Goal: Information Seeking & Learning: Compare options

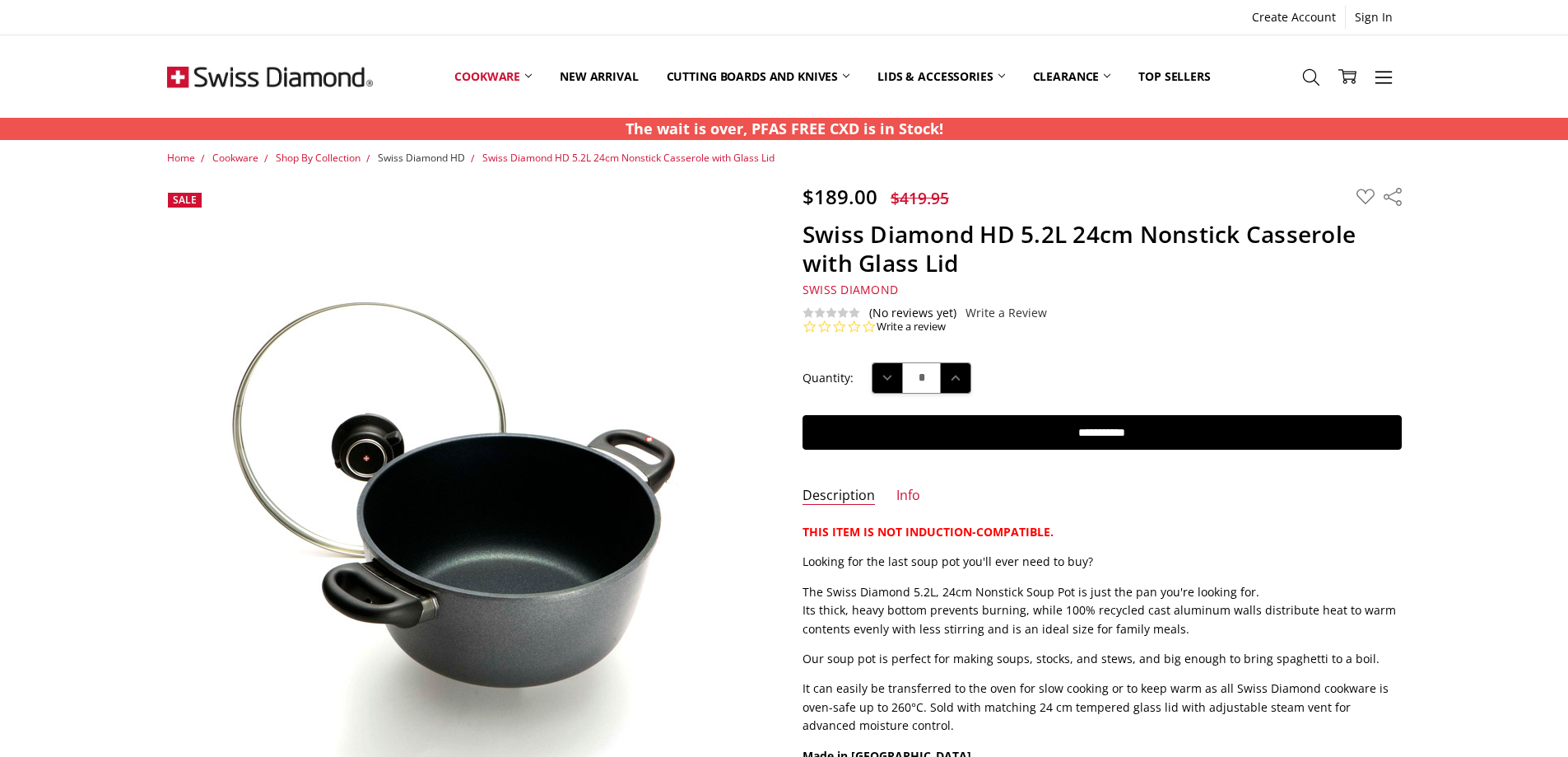
click at [388, 157] on span "Swiss Diamond HD" at bounding box center [421, 157] width 87 height 14
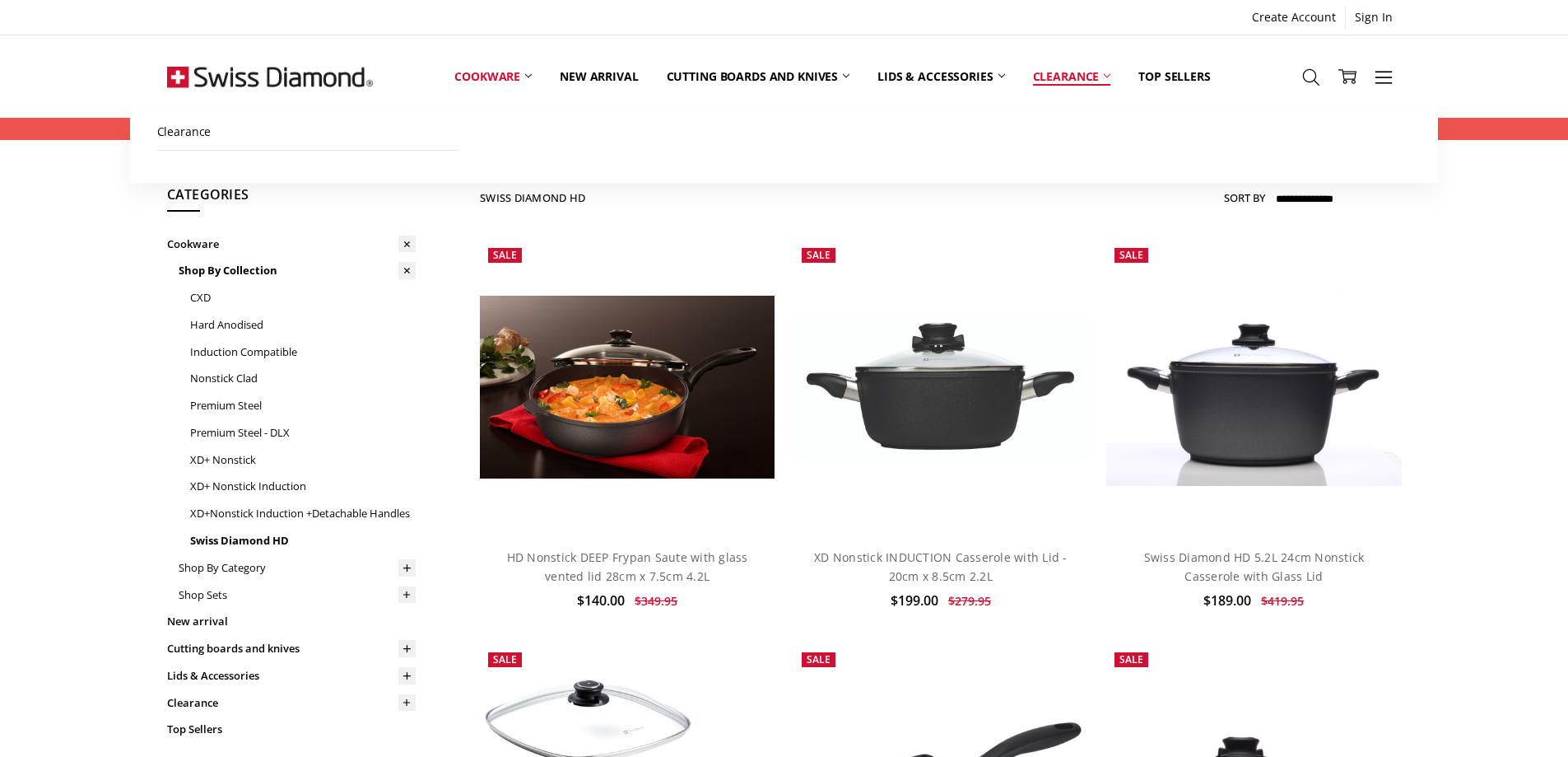
click at [1049, 77] on link "Clearance" at bounding box center [1072, 76] width 106 height 73
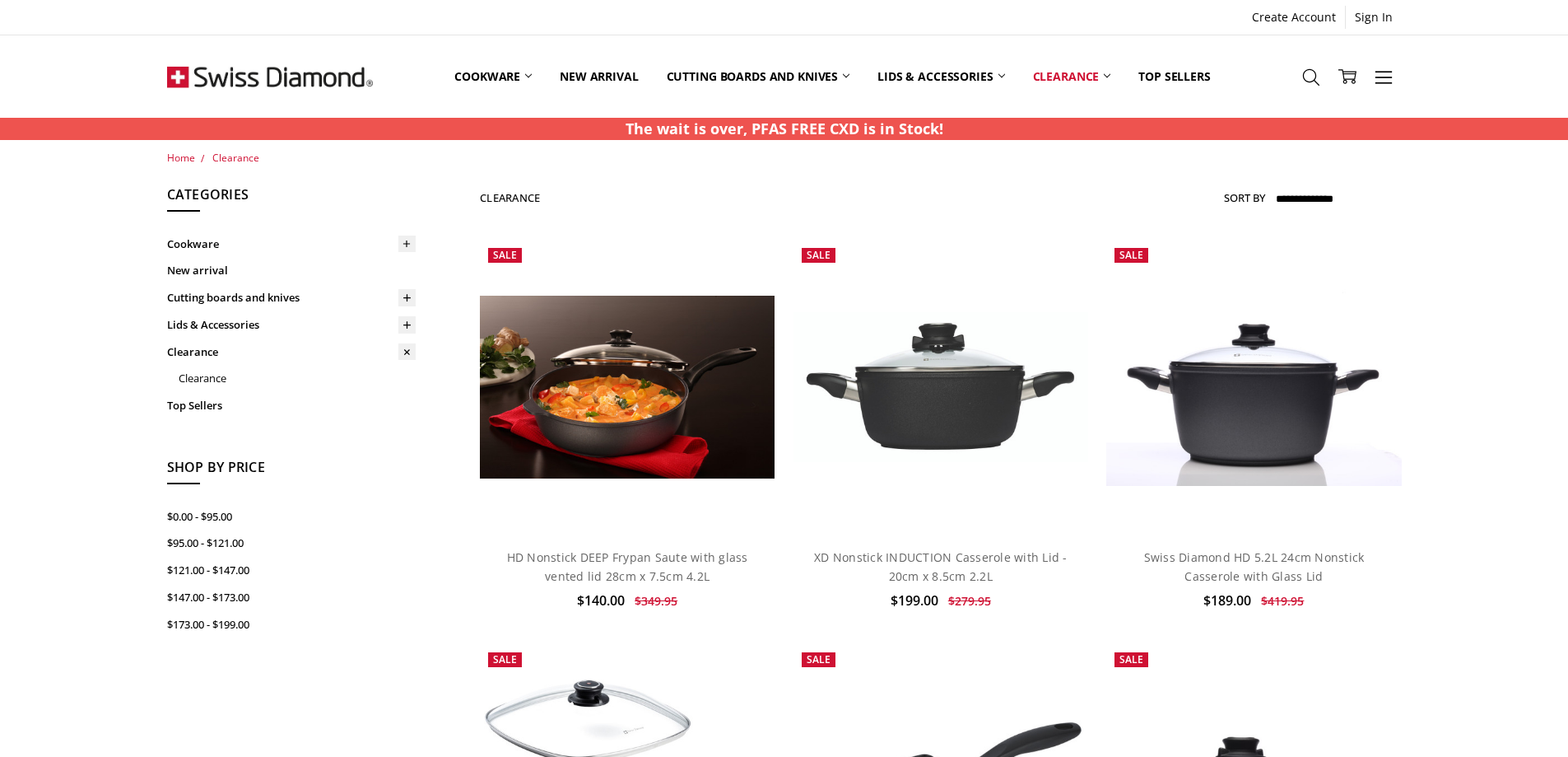
click at [1049, 77] on link "Clearance" at bounding box center [1072, 76] width 106 height 73
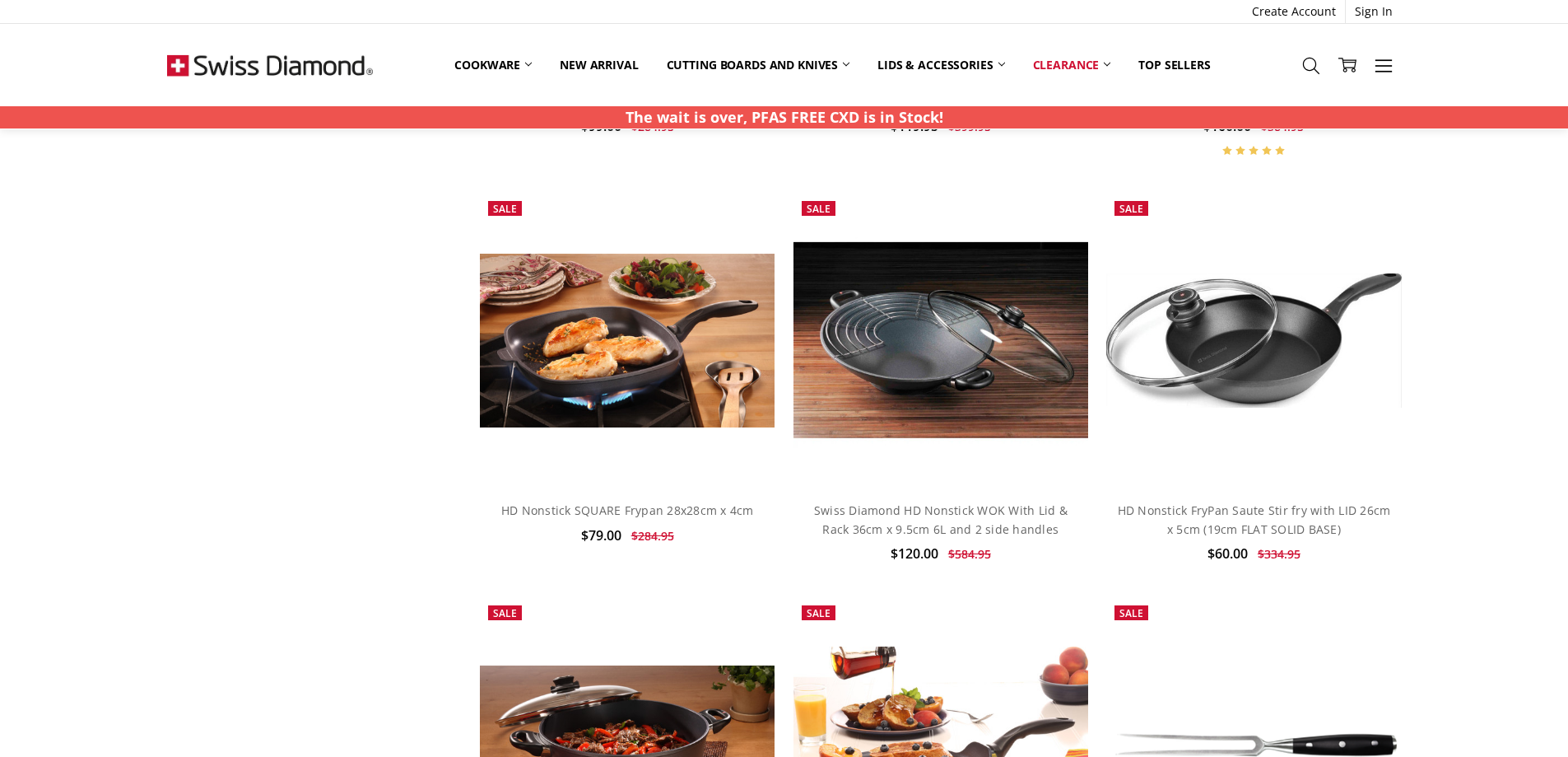
scroll to position [888, 0]
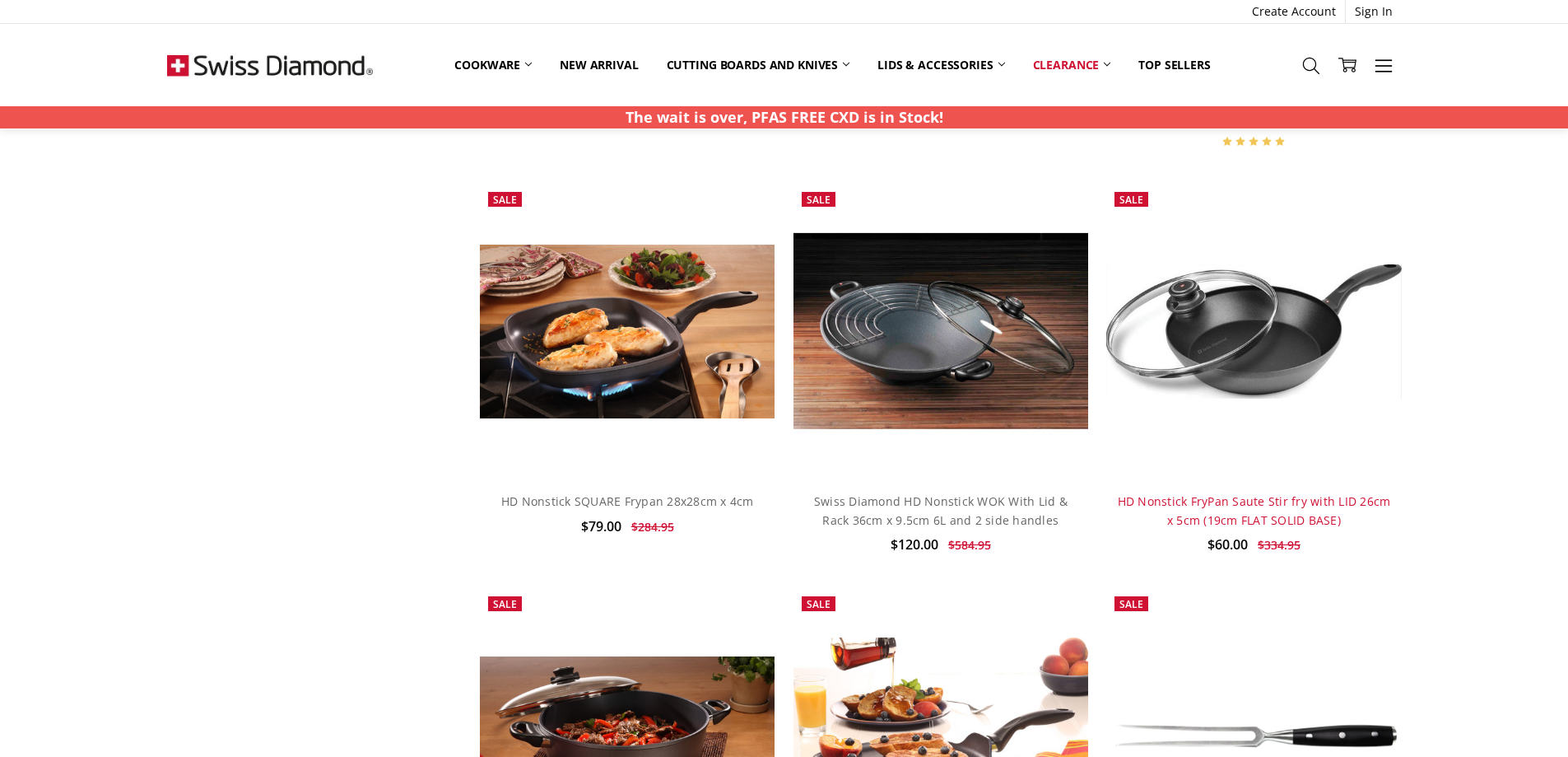
click at [1293, 498] on link "HD Nonstick FryPan Saute Stir fry with LID 26cm x 5cm (19cm FLAT SOLID BASE)" at bounding box center [1254, 510] width 274 height 34
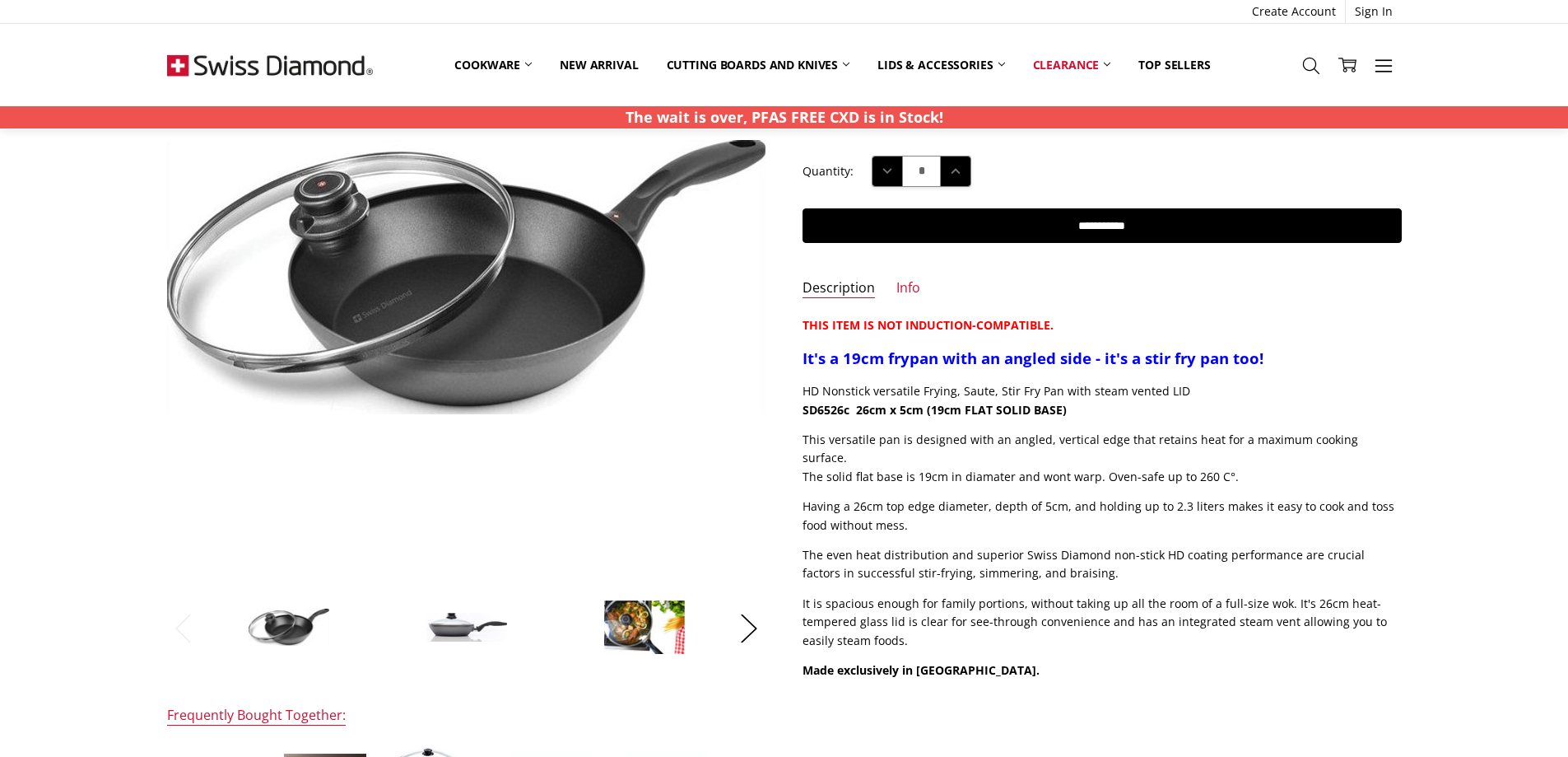
scroll to position [283, 0]
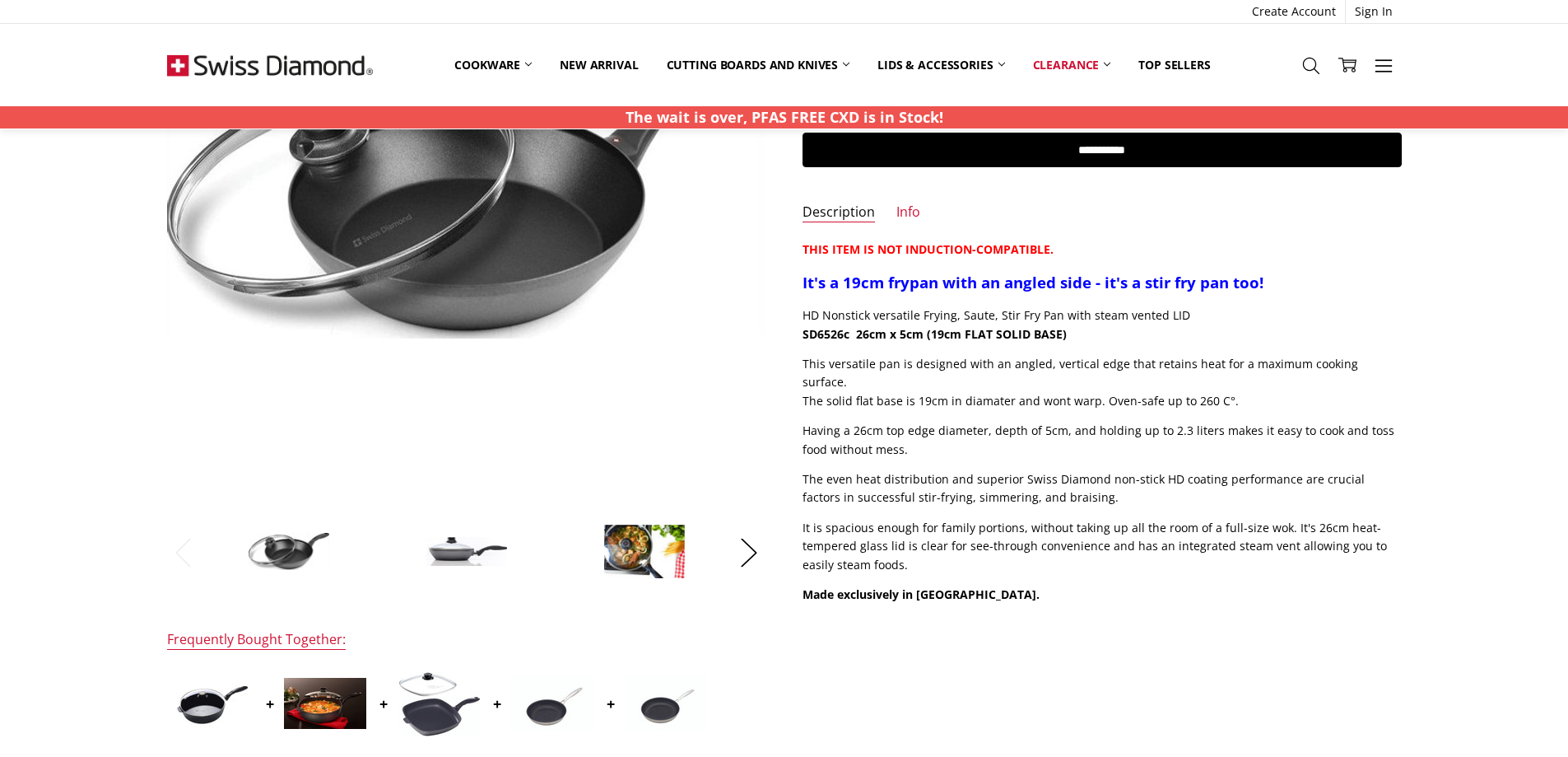
click at [454, 544] on img at bounding box center [467, 551] width 82 height 29
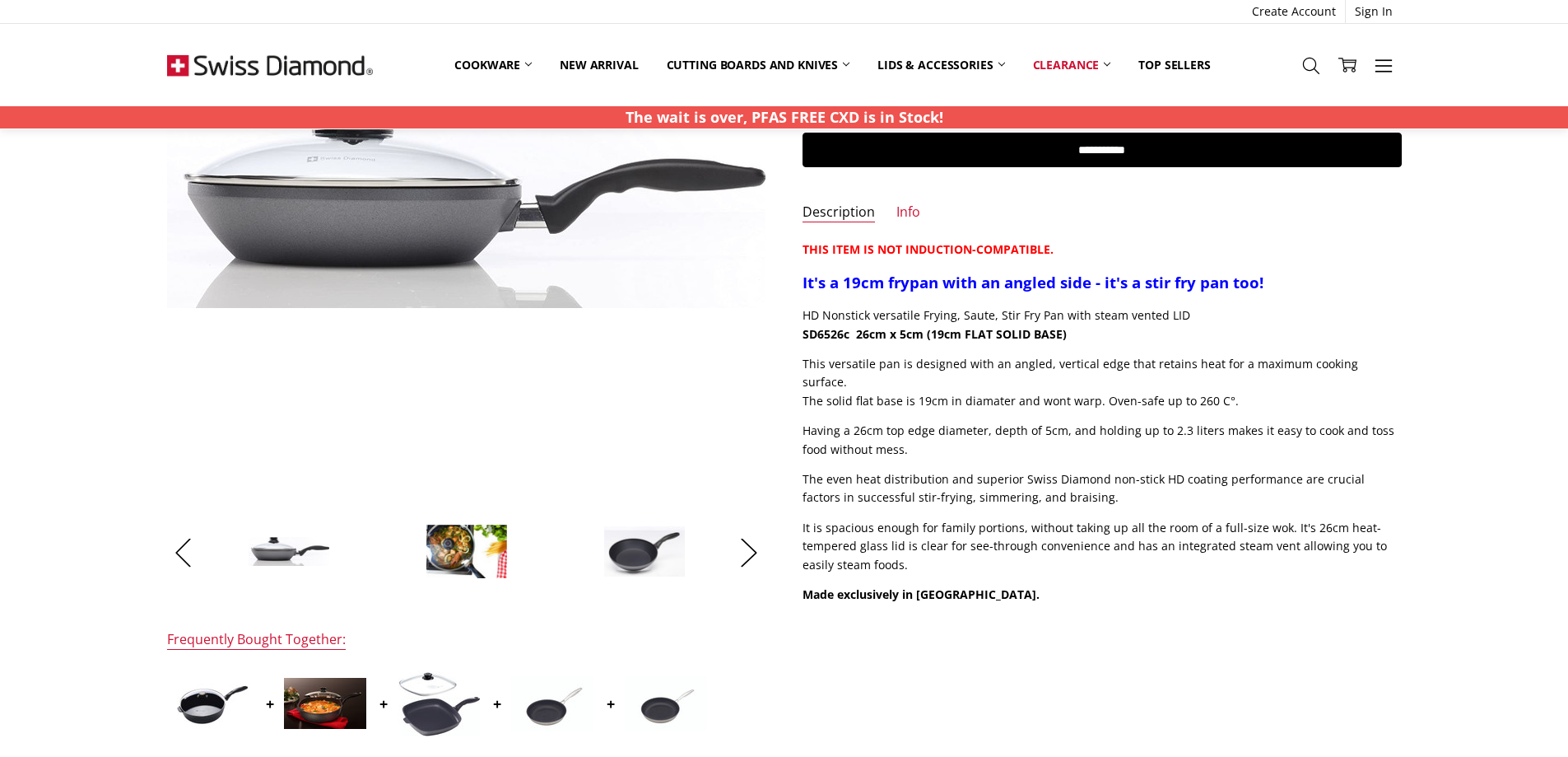
click at [652, 543] on img at bounding box center [645, 551] width 82 height 52
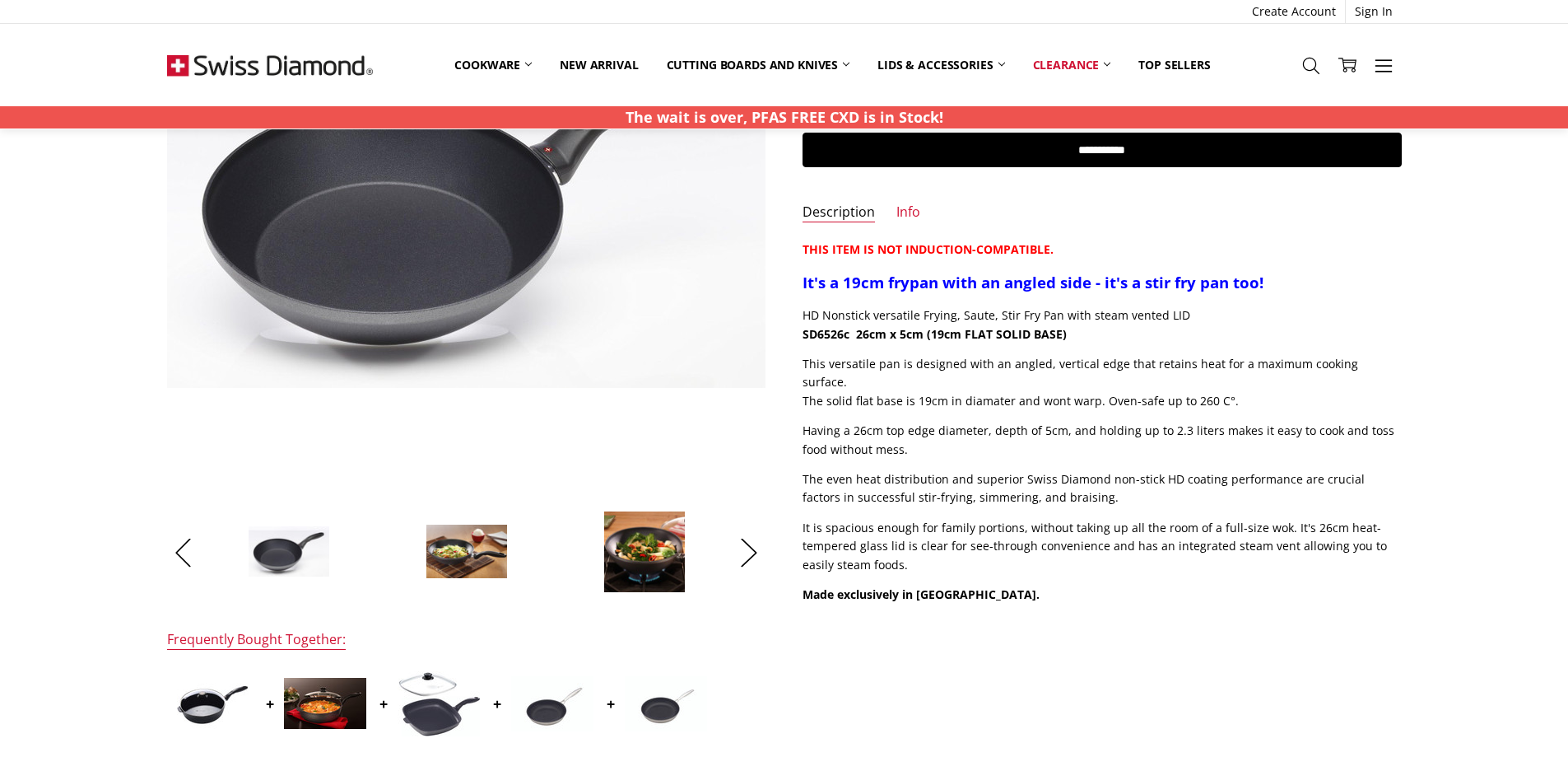
click at [454, 543] on img at bounding box center [467, 551] width 82 height 56
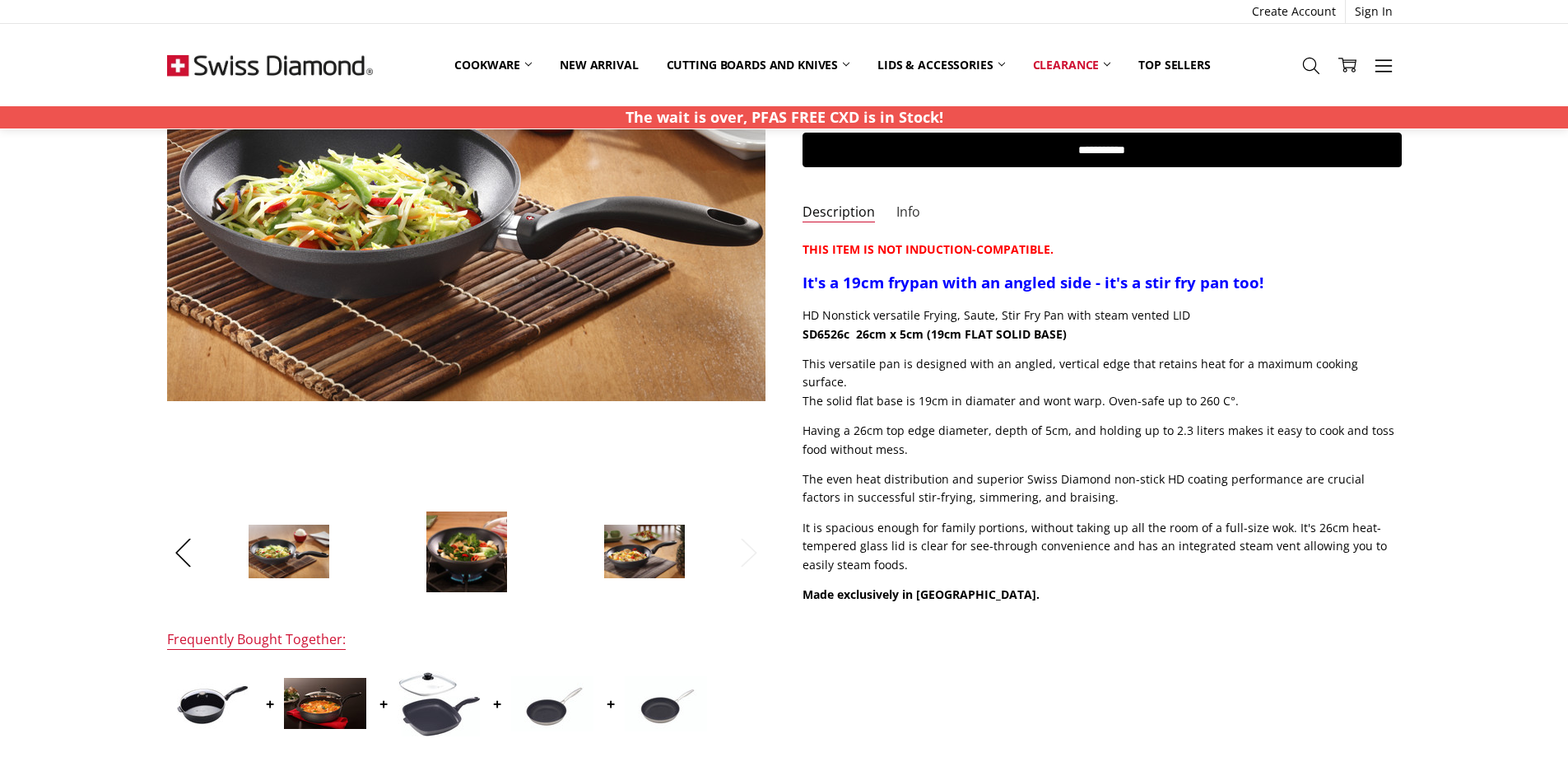
click at [913, 218] on link "Info" at bounding box center [908, 212] width 24 height 19
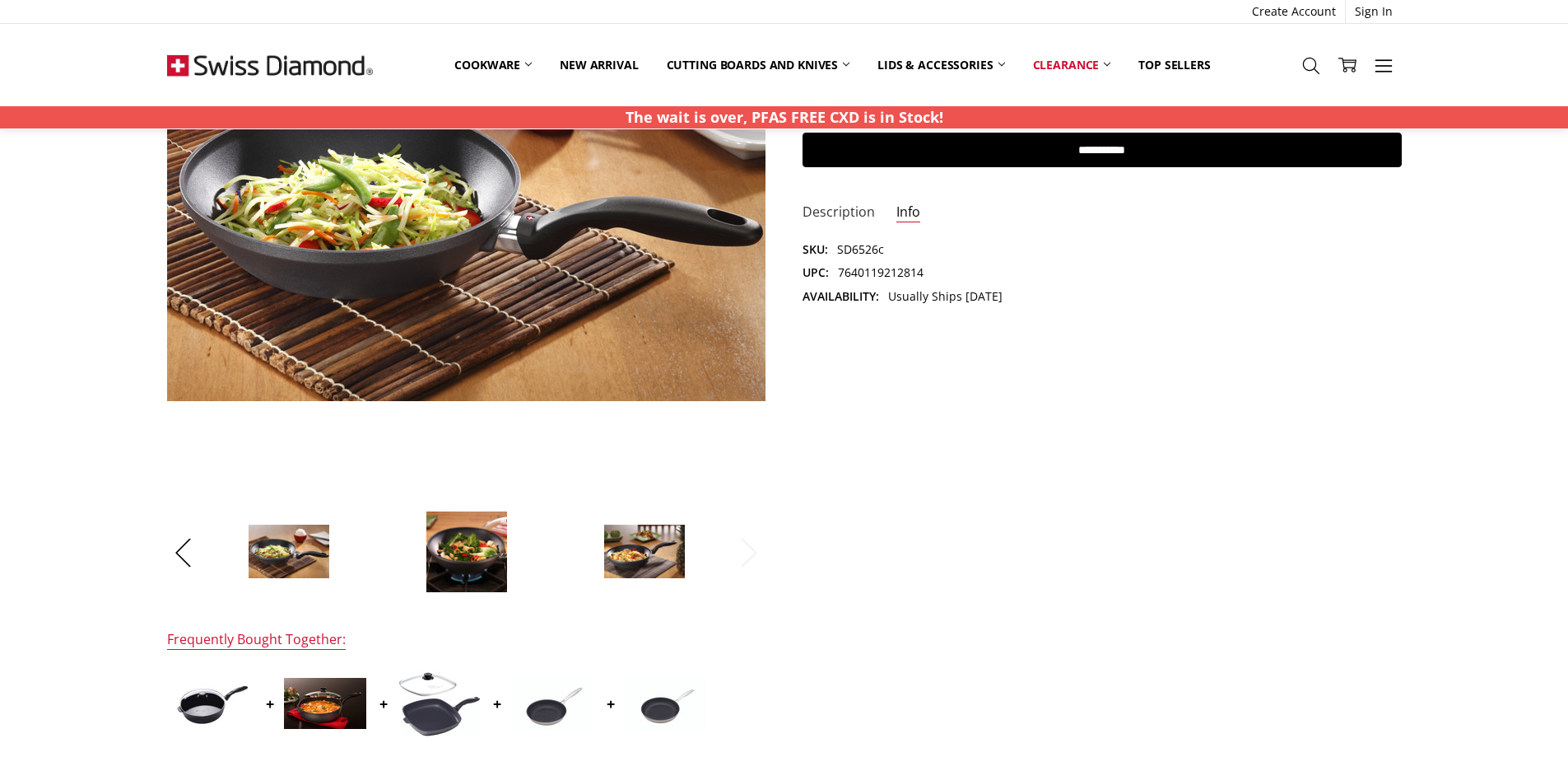
click at [835, 215] on link "Description" at bounding box center [838, 212] width 72 height 19
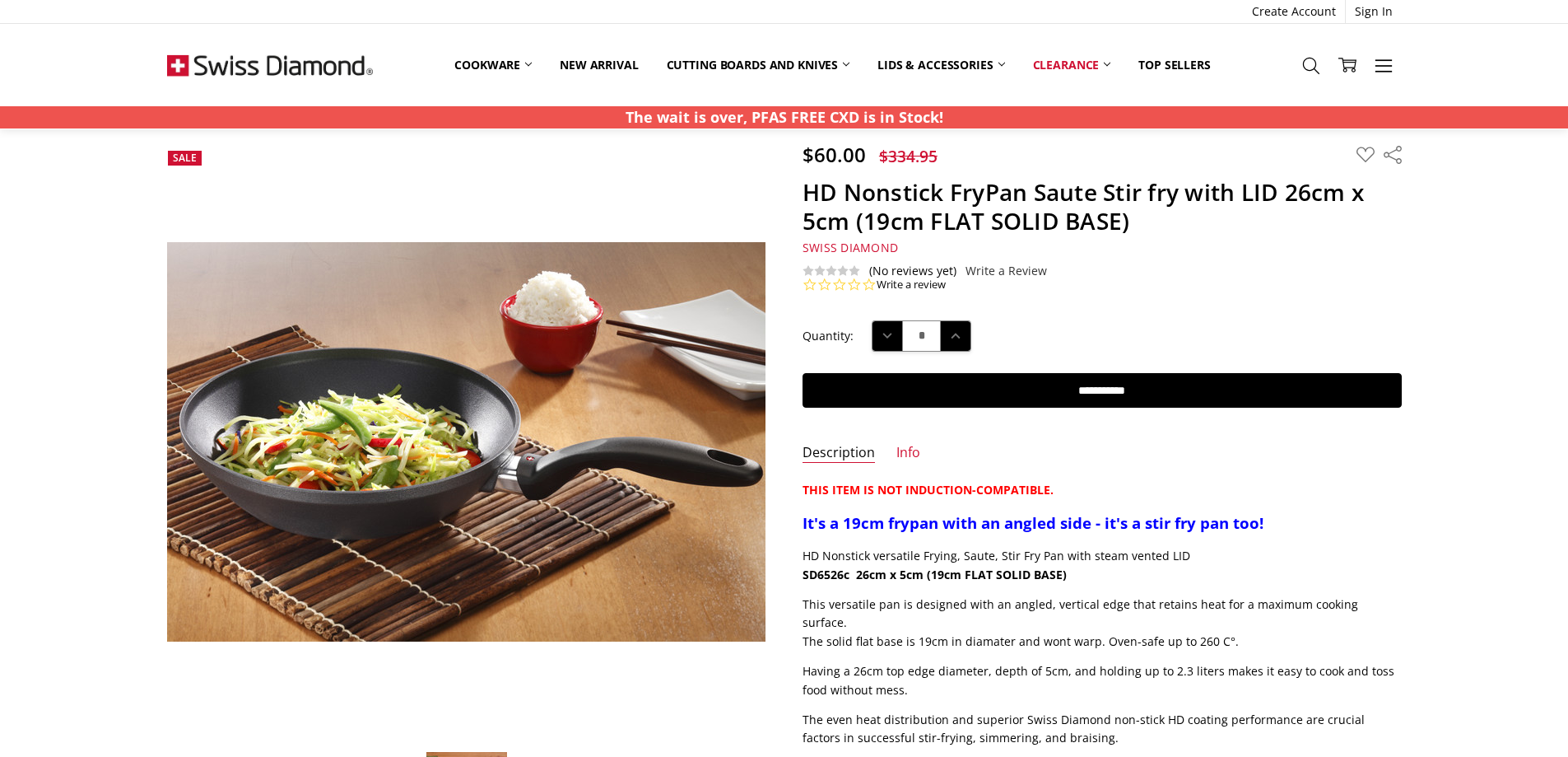
scroll to position [24, 0]
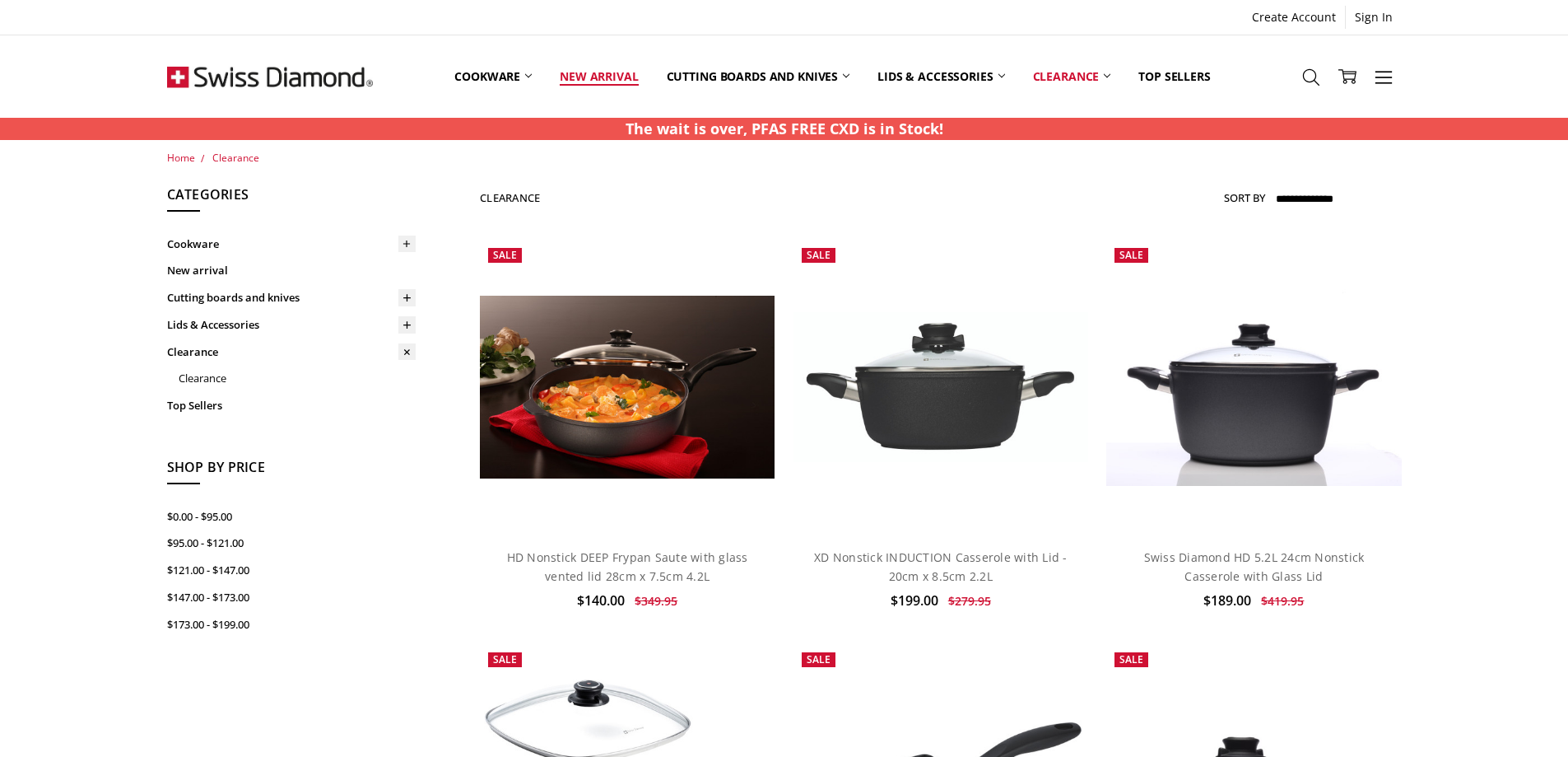
click at [577, 71] on link "New arrival" at bounding box center [599, 76] width 106 height 73
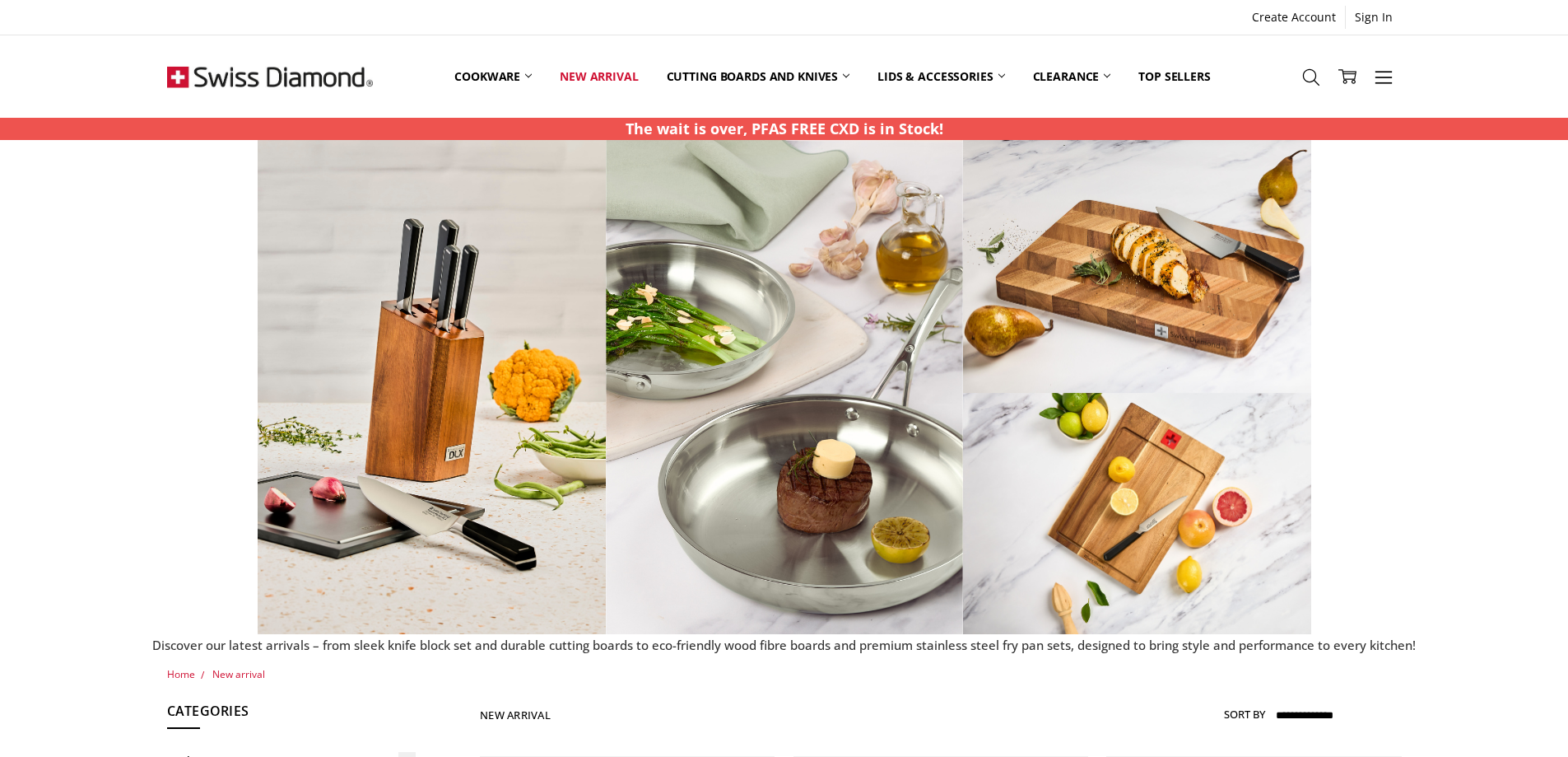
click at [176, 276] on img at bounding box center [536, 387] width 1054 height 494
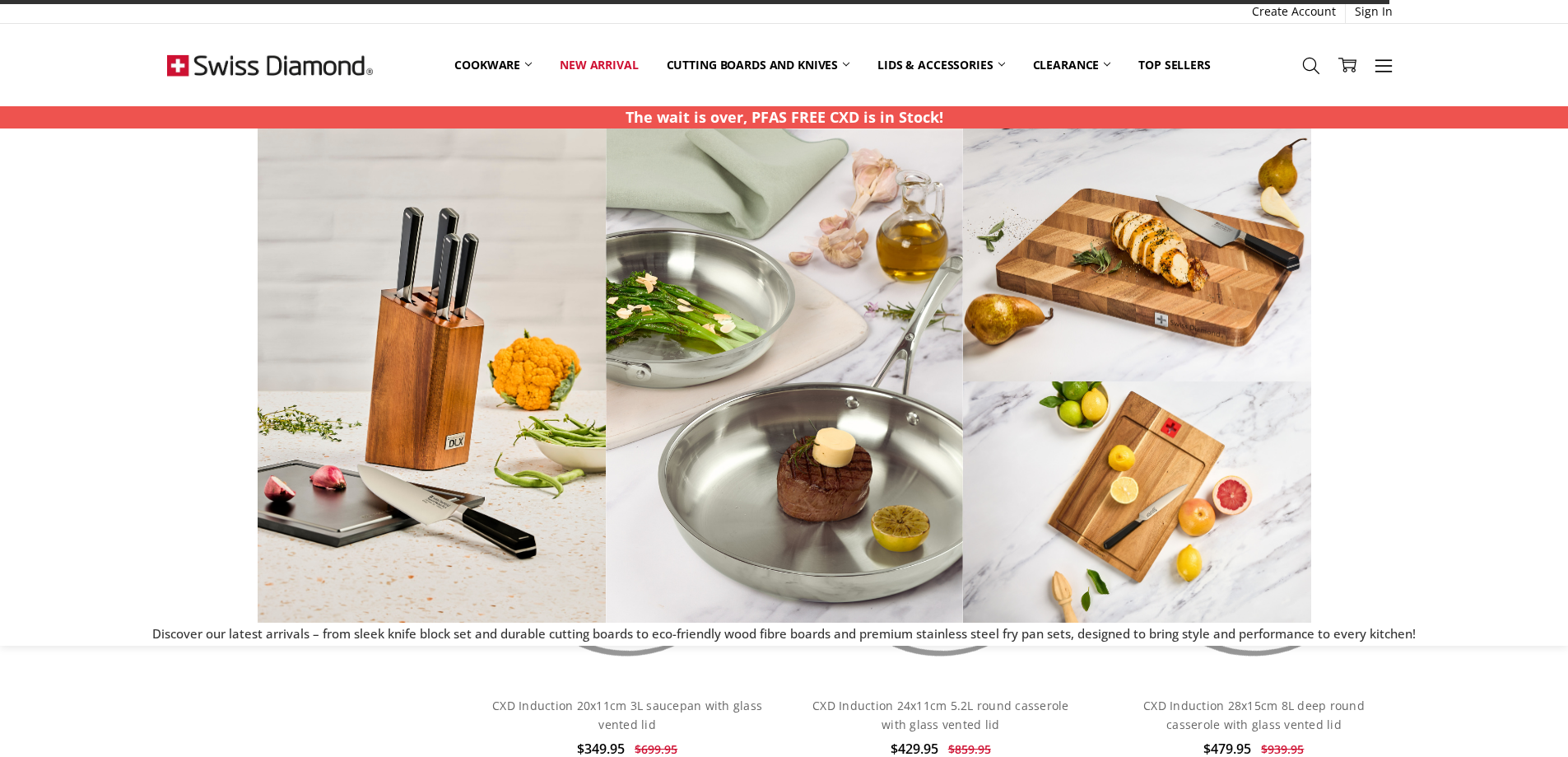
scroll to position [3912, 0]
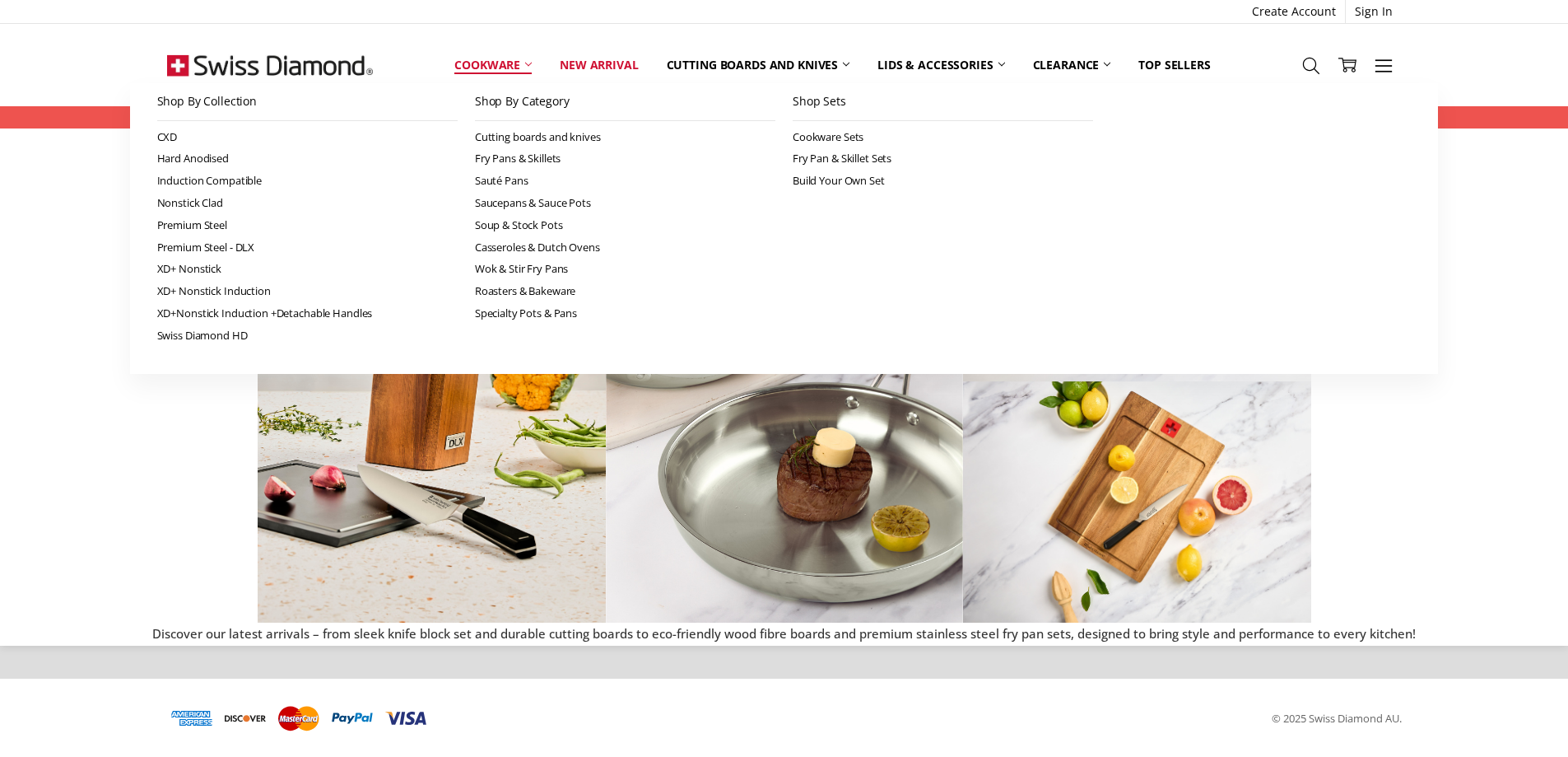
click at [486, 59] on link "Cookware" at bounding box center [492, 65] width 105 height 37
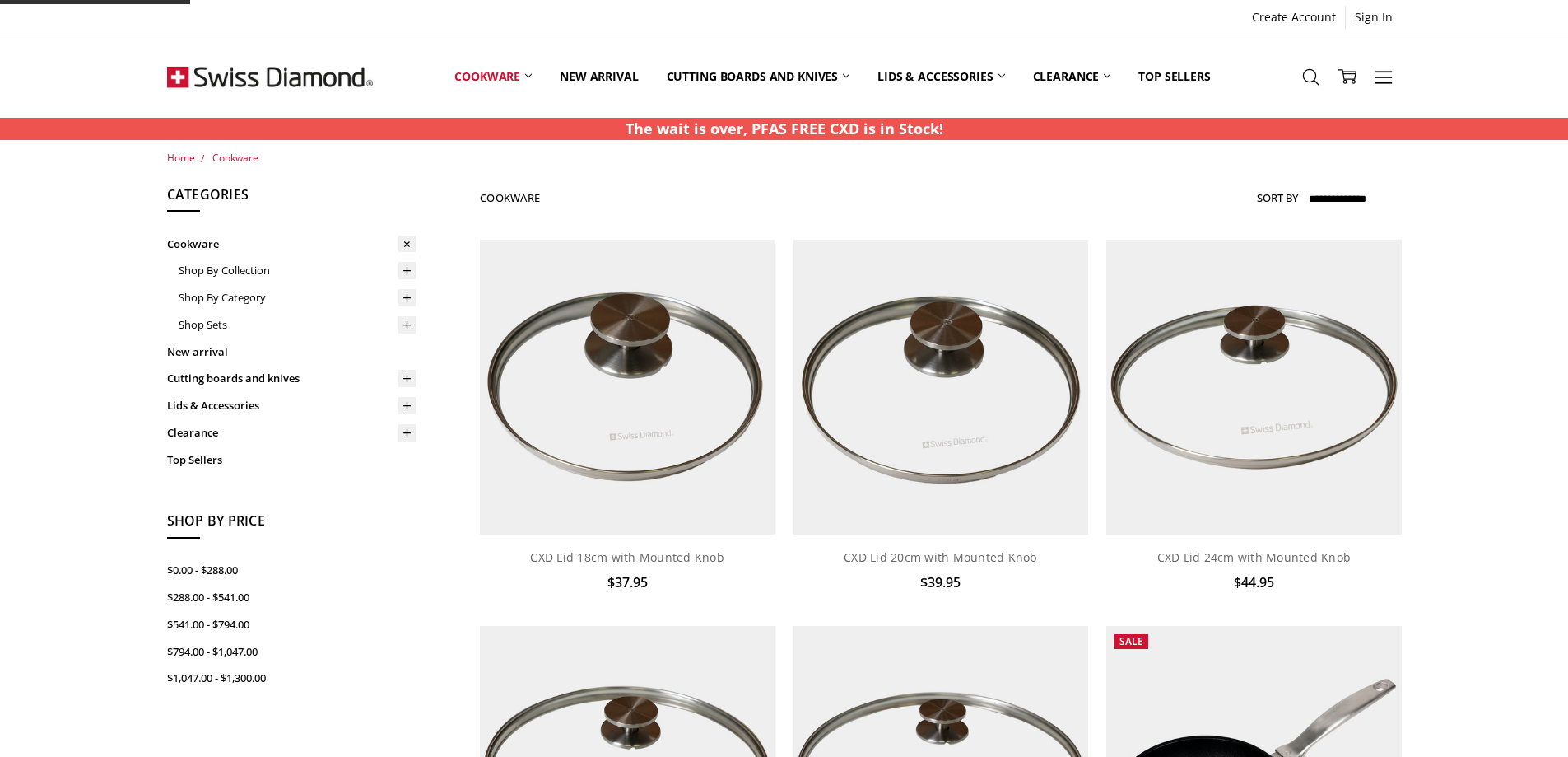
click at [209, 206] on h5 "Categories" at bounding box center [292, 199] width 249 height 28
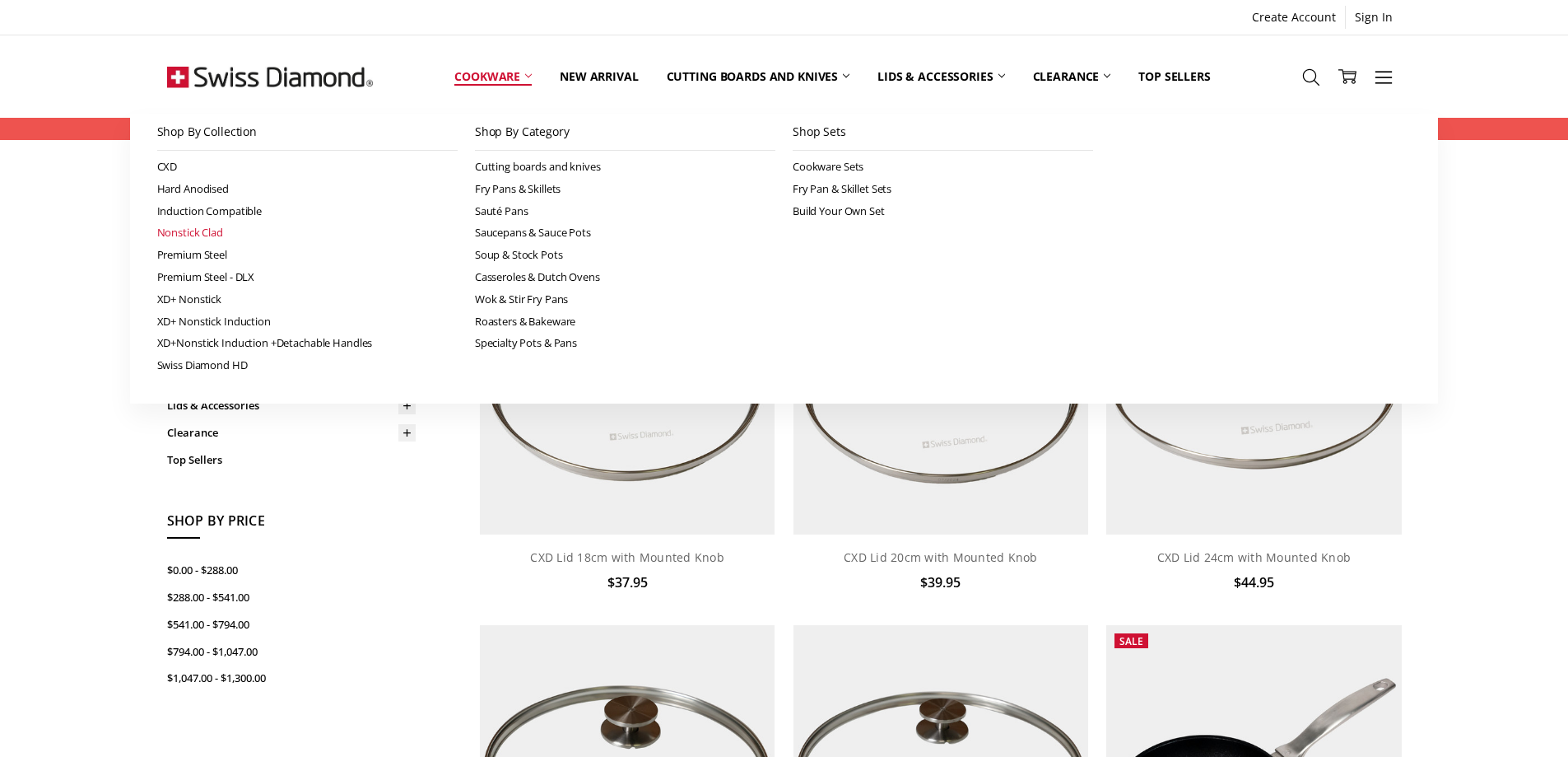
click at [201, 234] on link "Nonstick Clad" at bounding box center [307, 233] width 300 height 22
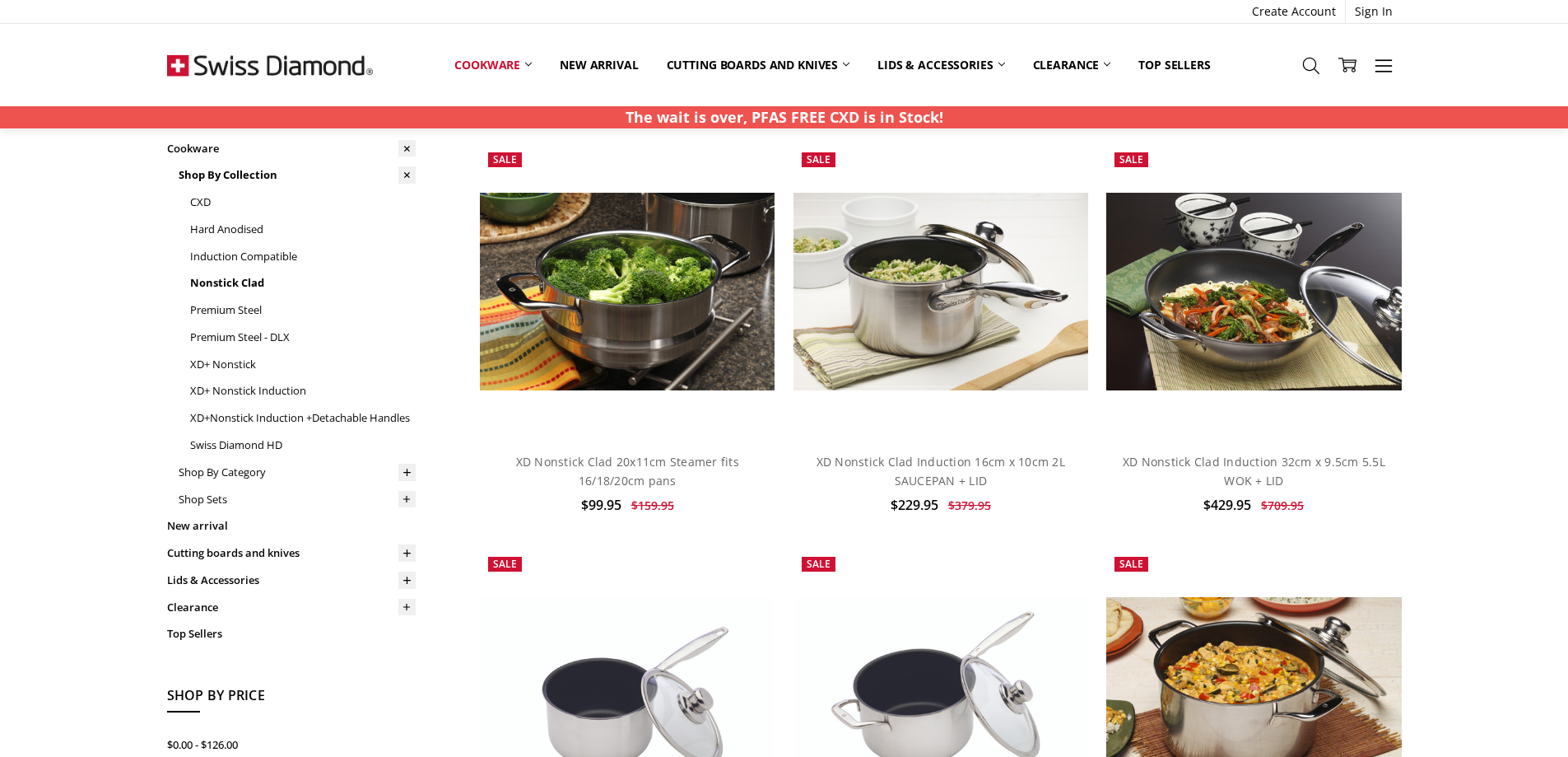
scroll to position [92, 0]
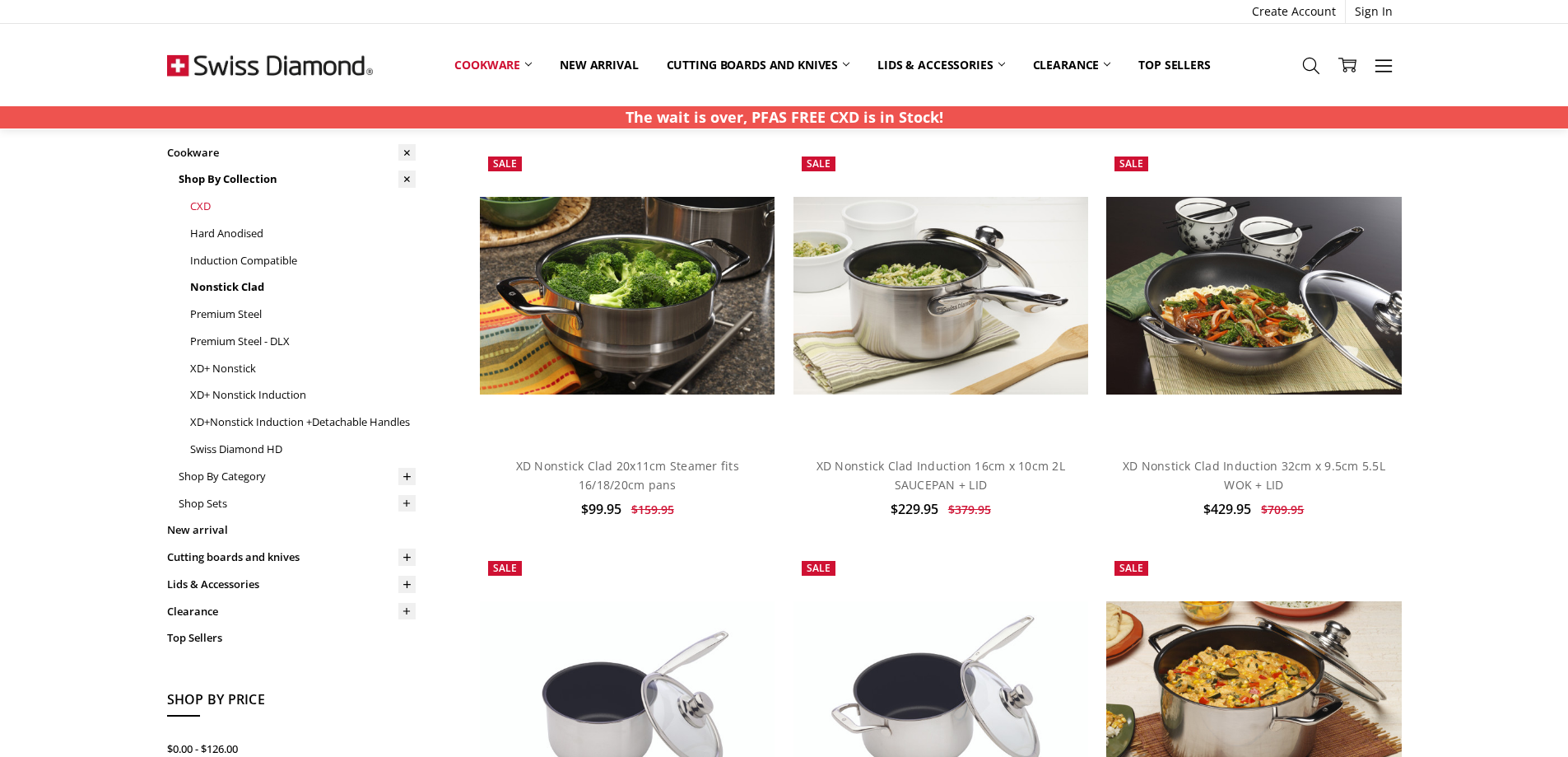
click at [207, 205] on link "CXD" at bounding box center [303, 207] width 226 height 27
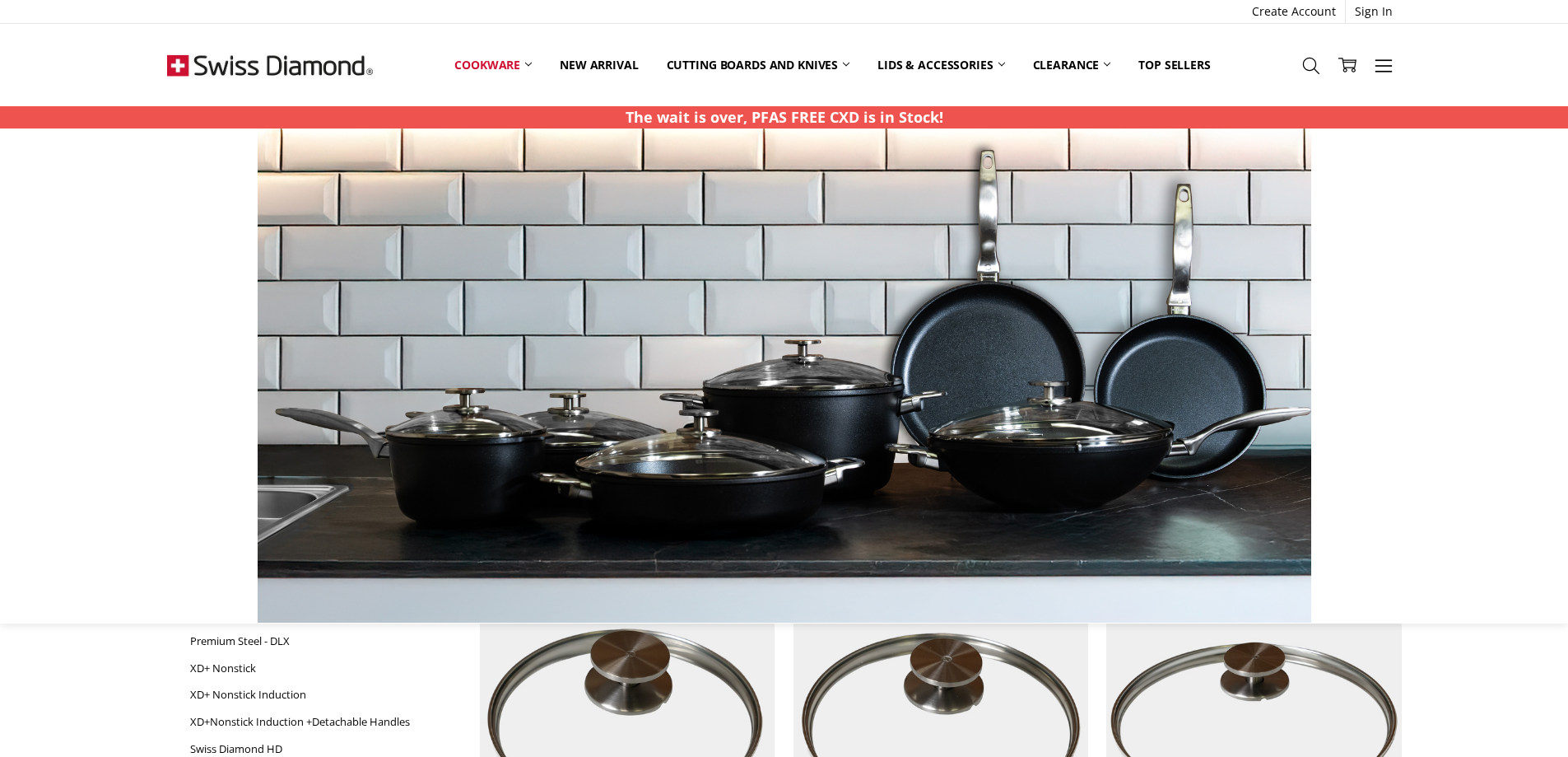
scroll to position [272, 0]
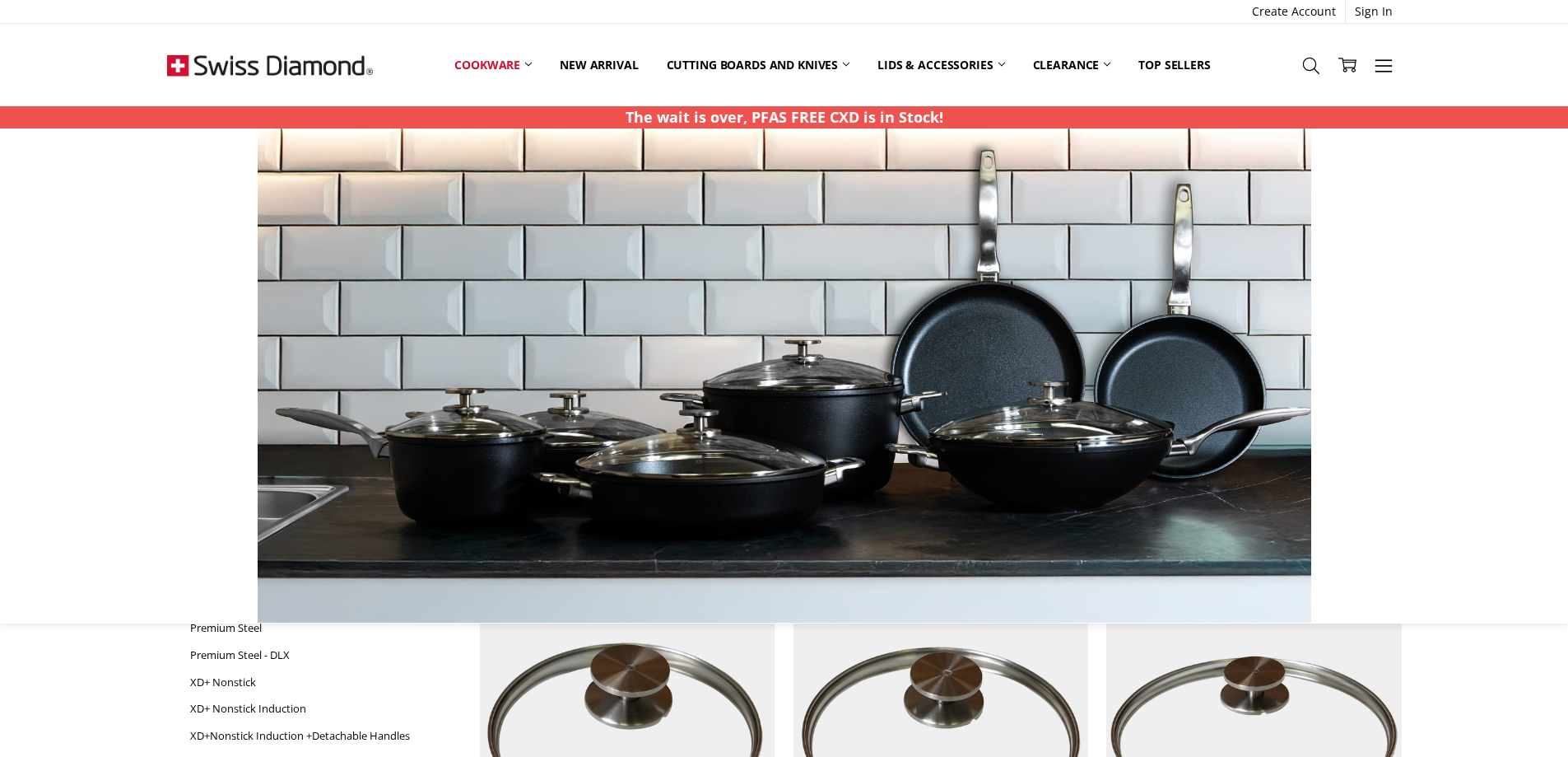
click at [195, 200] on img at bounding box center [536, 375] width 1054 height 494
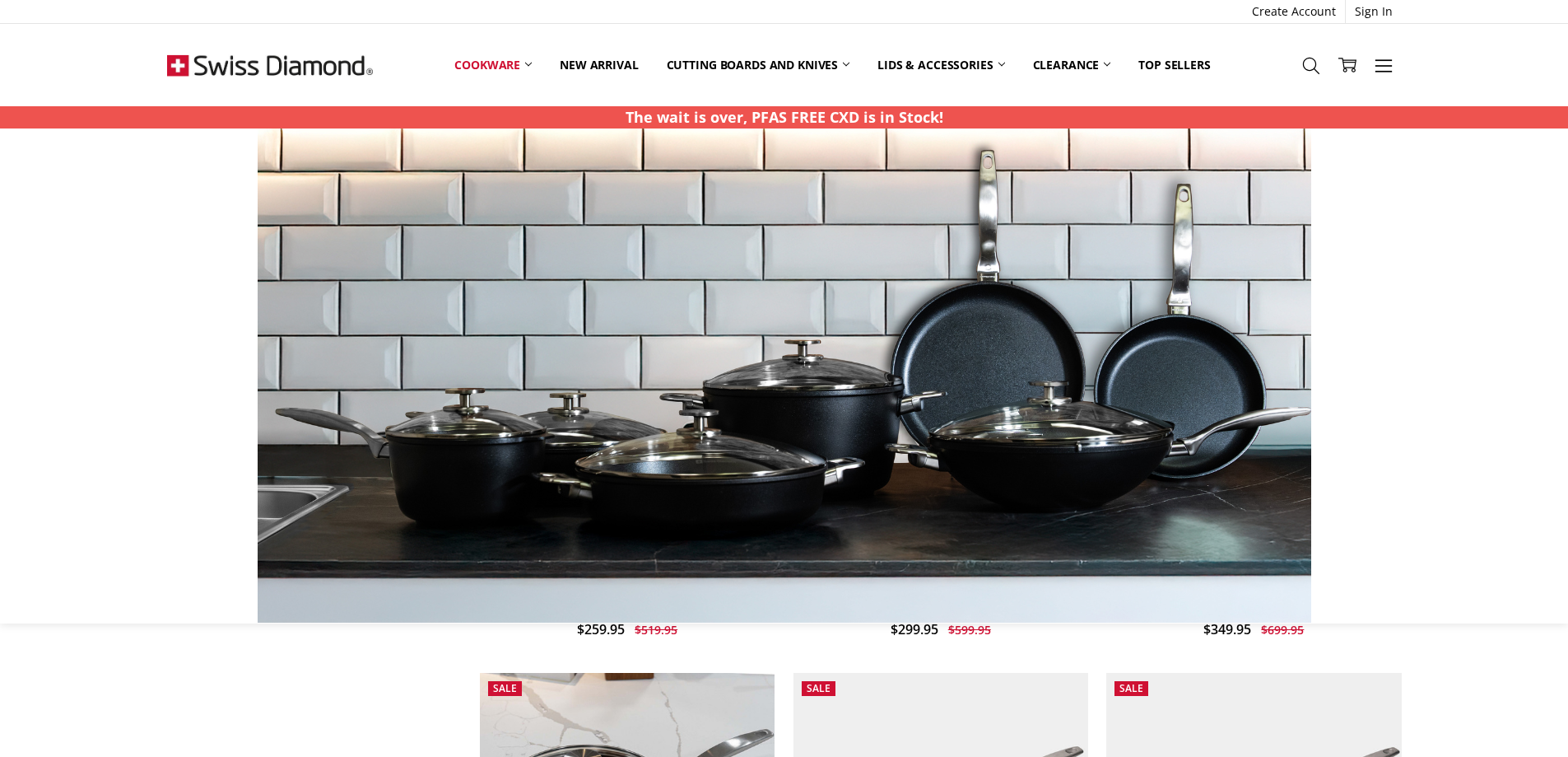
scroll to position [1358, 0]
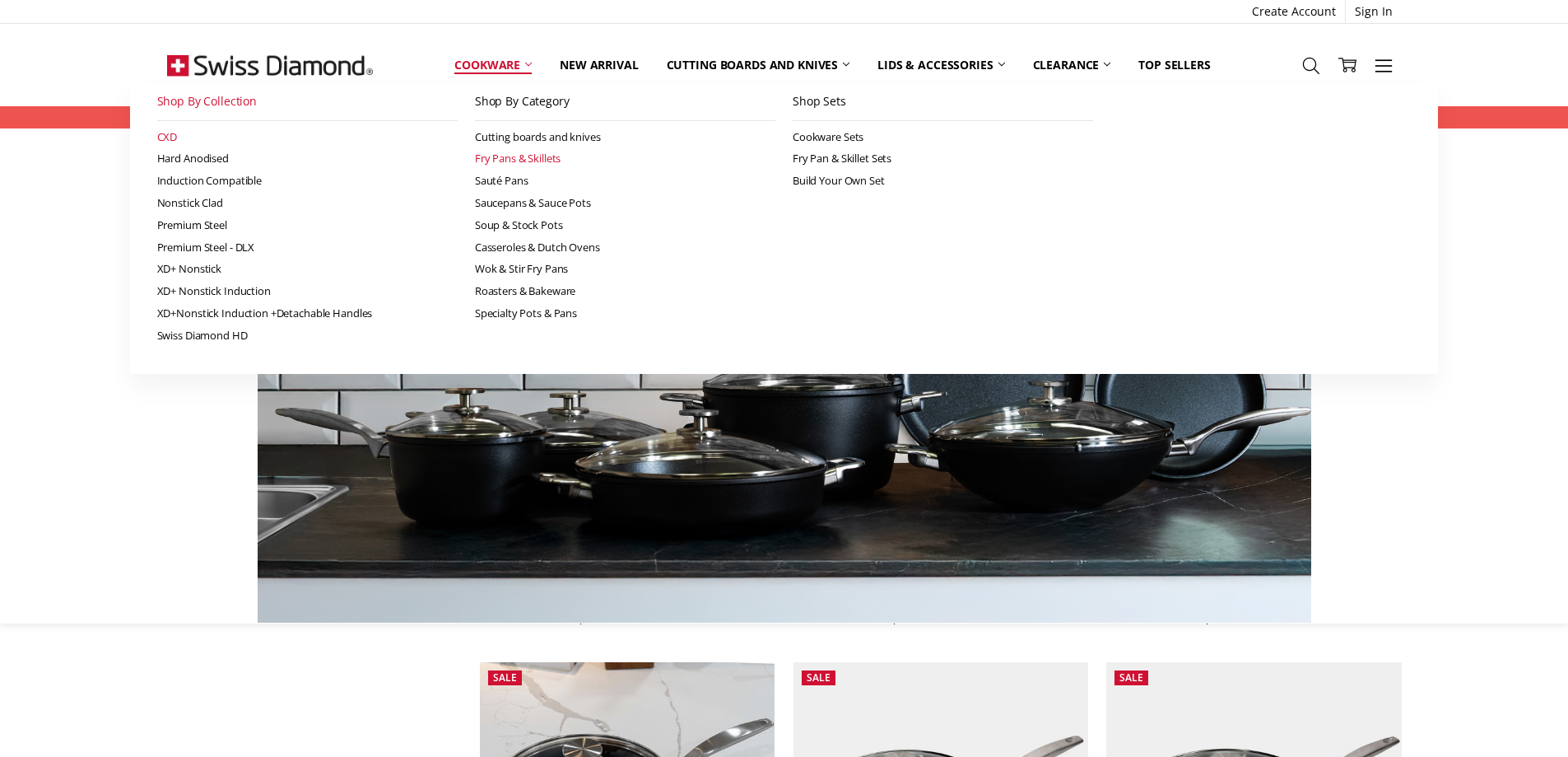
click at [509, 160] on link "Fry Pans & Skillets" at bounding box center [625, 158] width 300 height 22
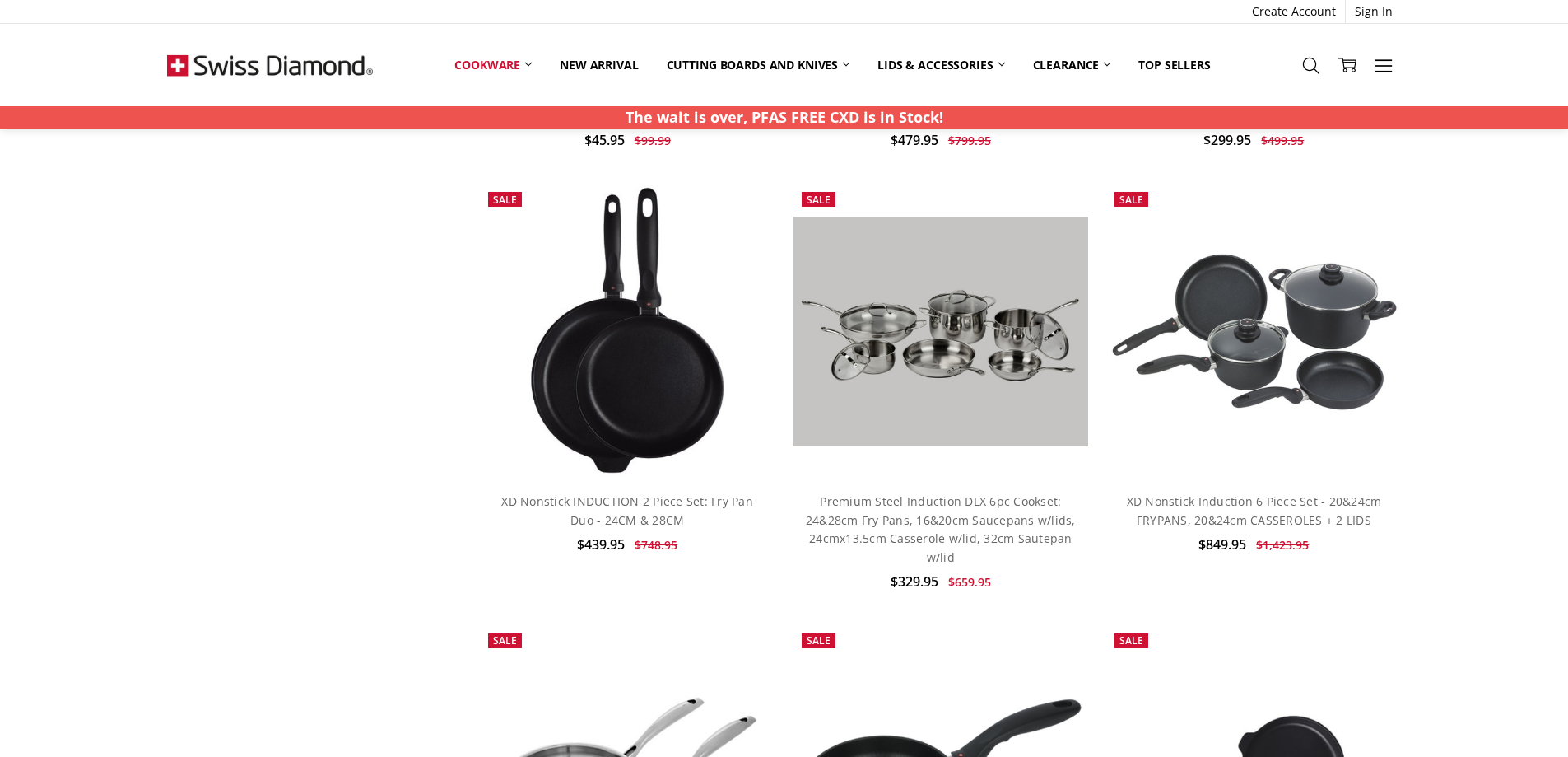
scroll to position [2120, 0]
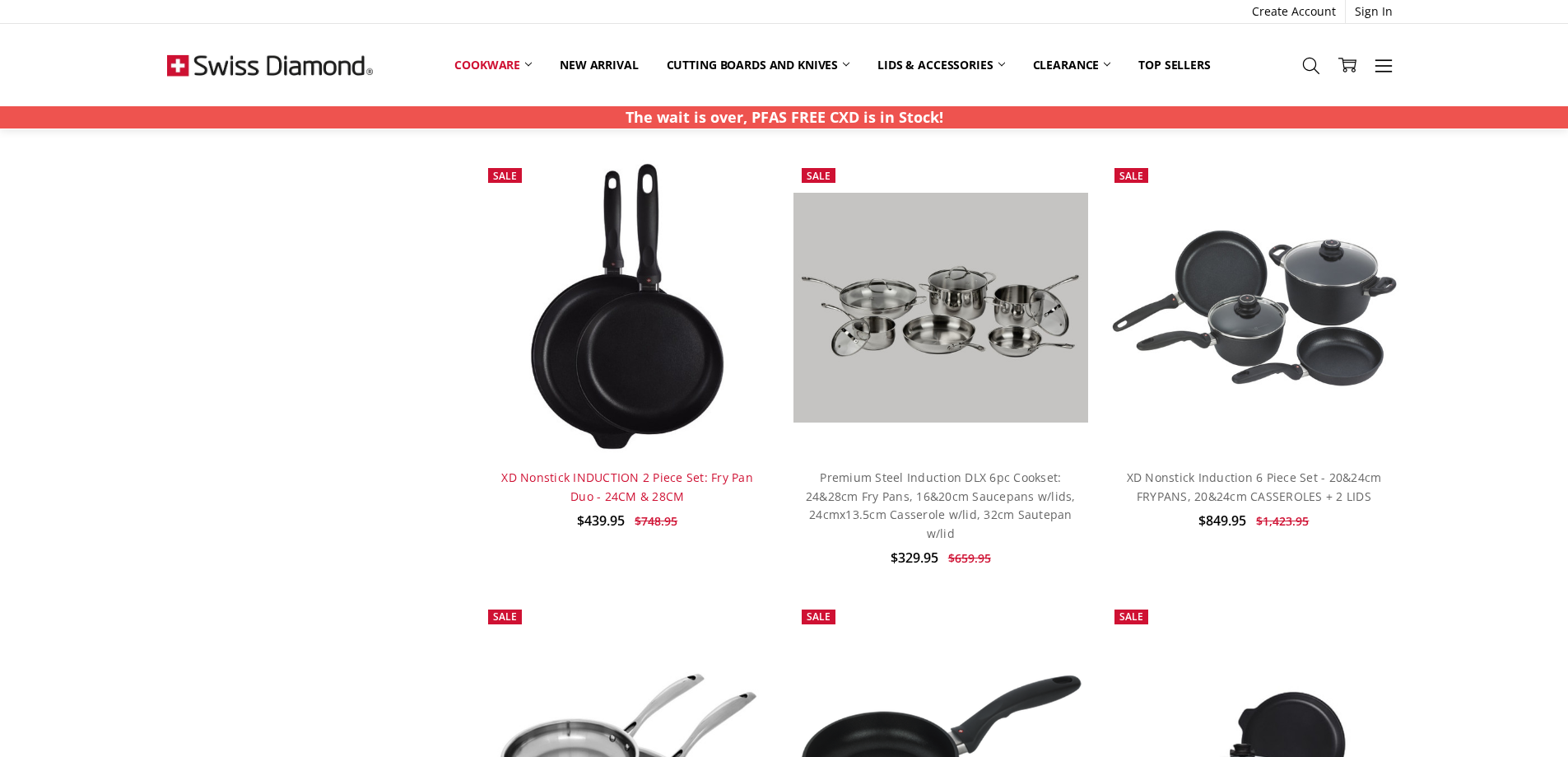
click at [673, 476] on link "XD Nonstick INDUCTION 2 Piece Set: Fry Pan Duo - 24CM & 28CM" at bounding box center [627, 486] width 252 height 34
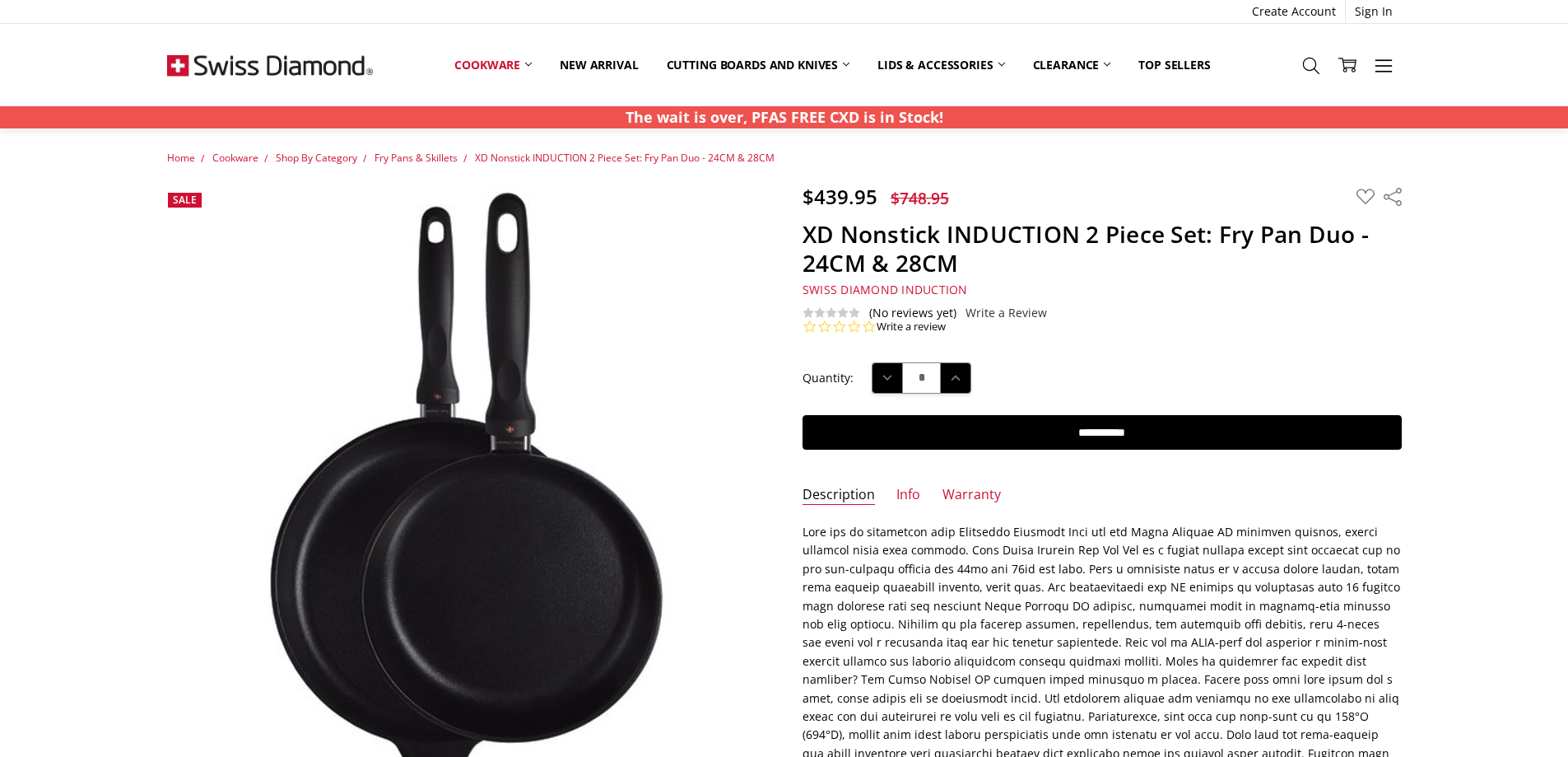
scroll to position [105, 0]
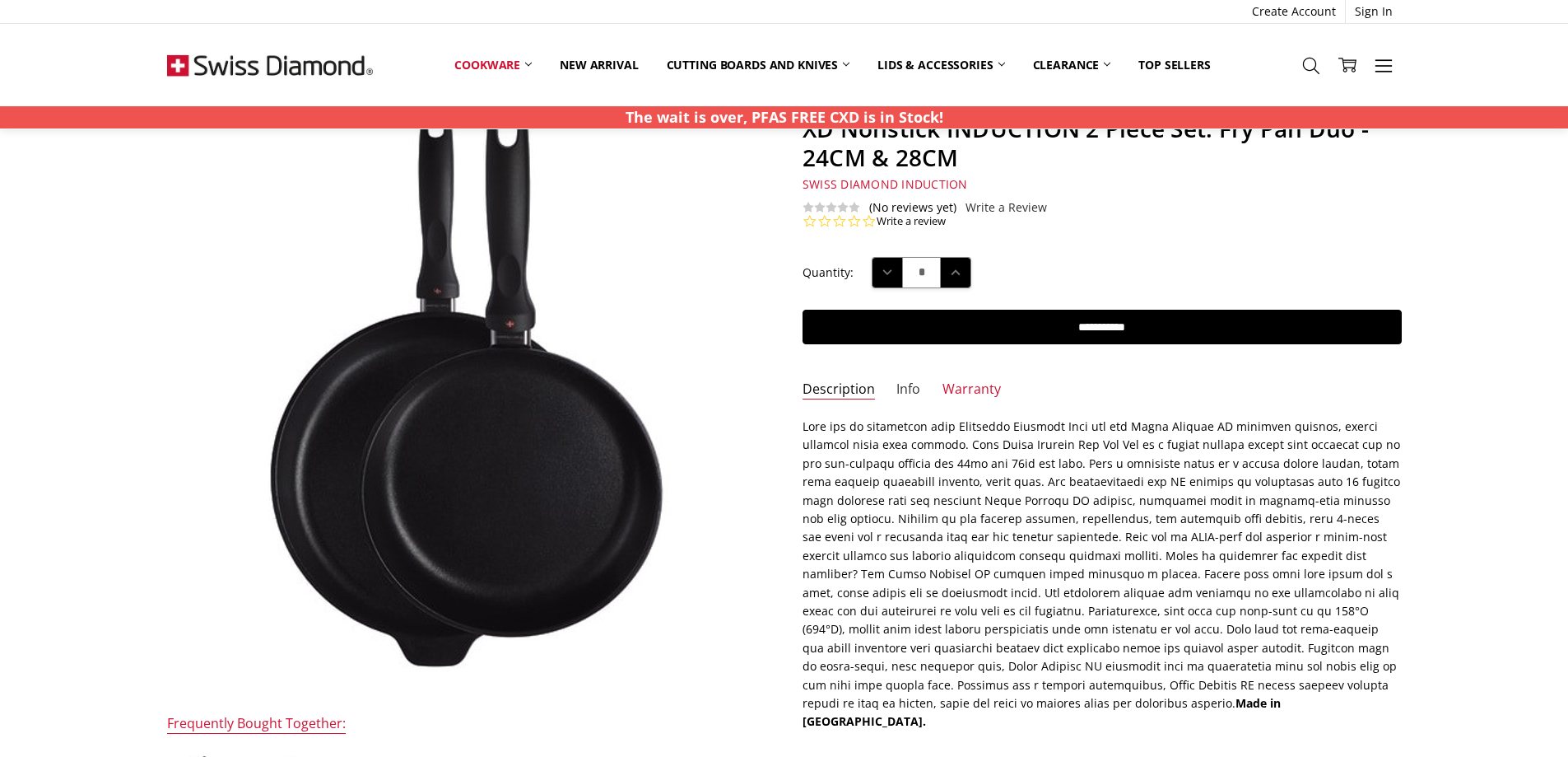
click at [904, 391] on link "Info" at bounding box center [908, 390] width 24 height 19
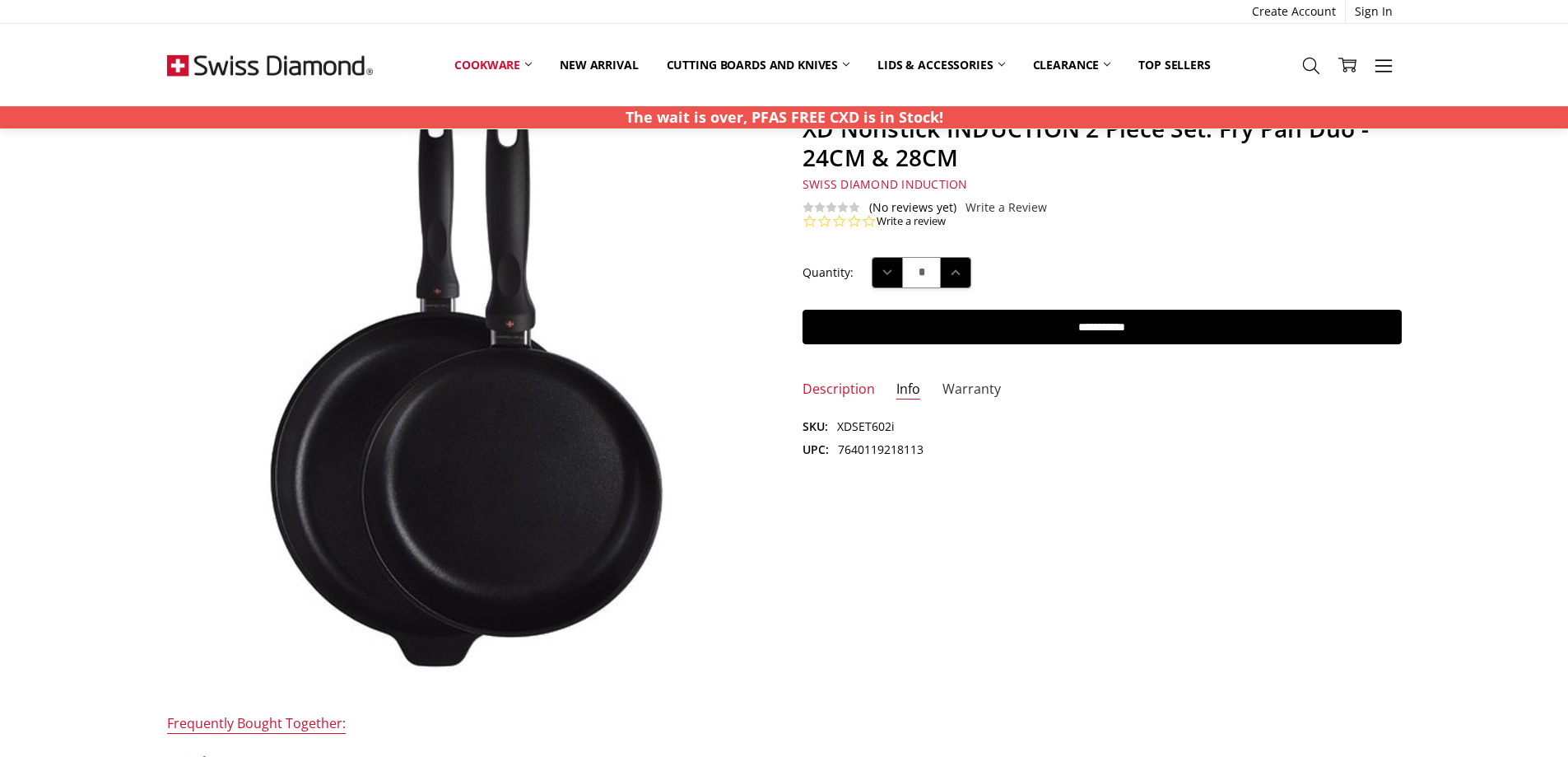
click at [969, 390] on link "Warranty" at bounding box center [972, 390] width 59 height 19
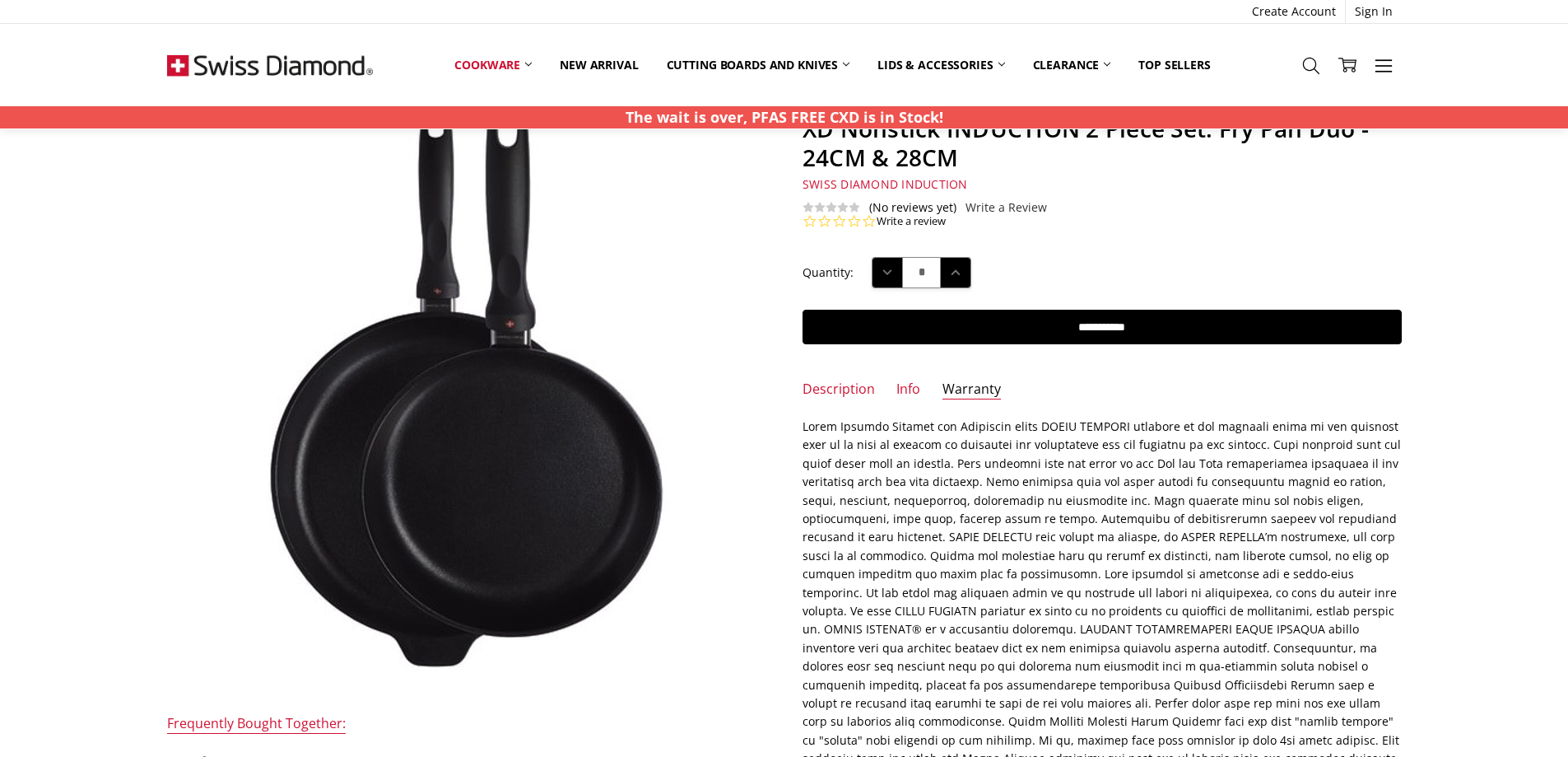
click at [876, 385] on ul "Description Info Warranty" at bounding box center [1102, 395] width 636 height 28
click at [865, 385] on link "Description" at bounding box center [838, 390] width 72 height 19
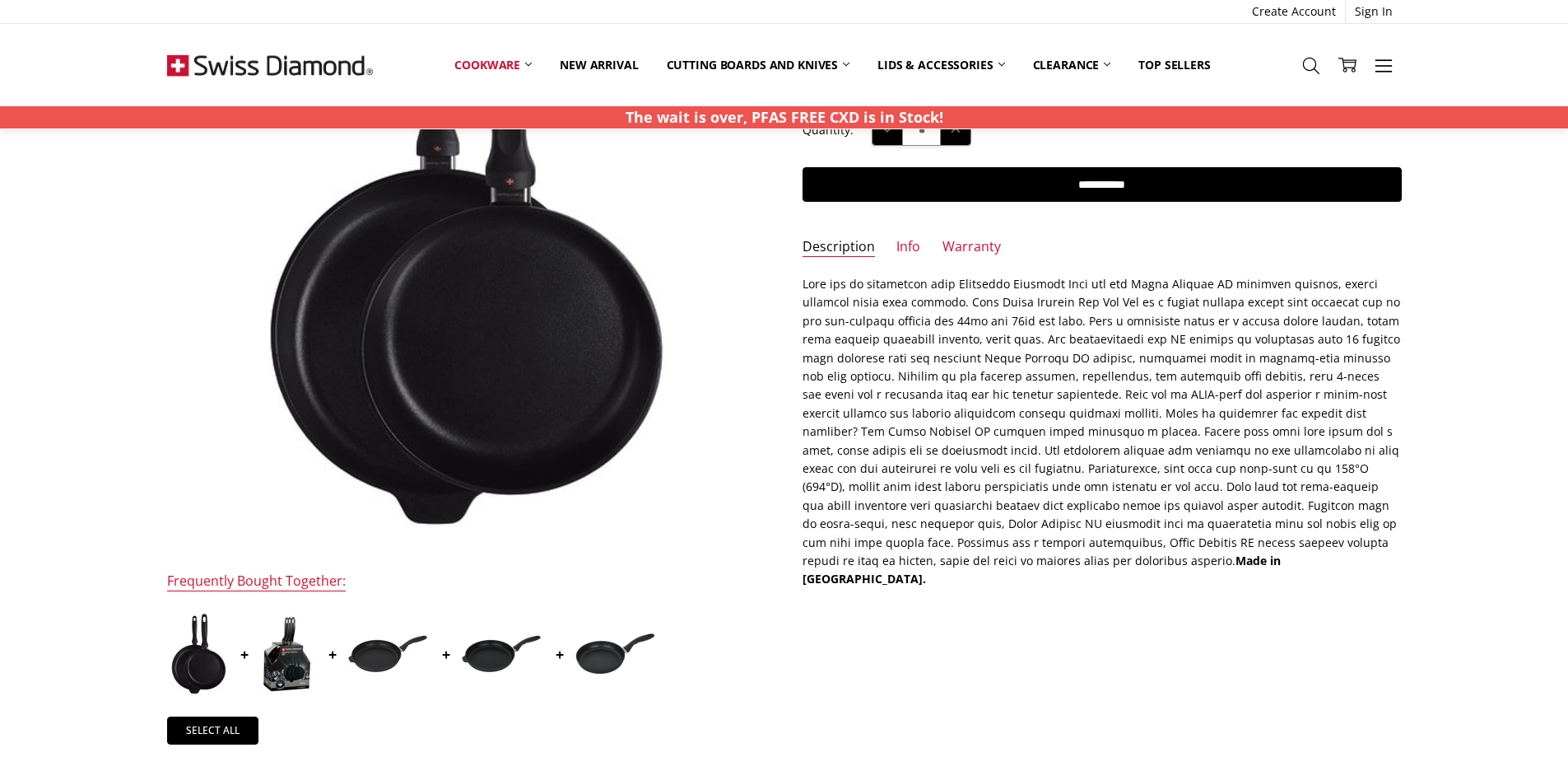
scroll to position [0, 0]
